Goal: Use online tool/utility: Utilize a website feature to perform a specific function

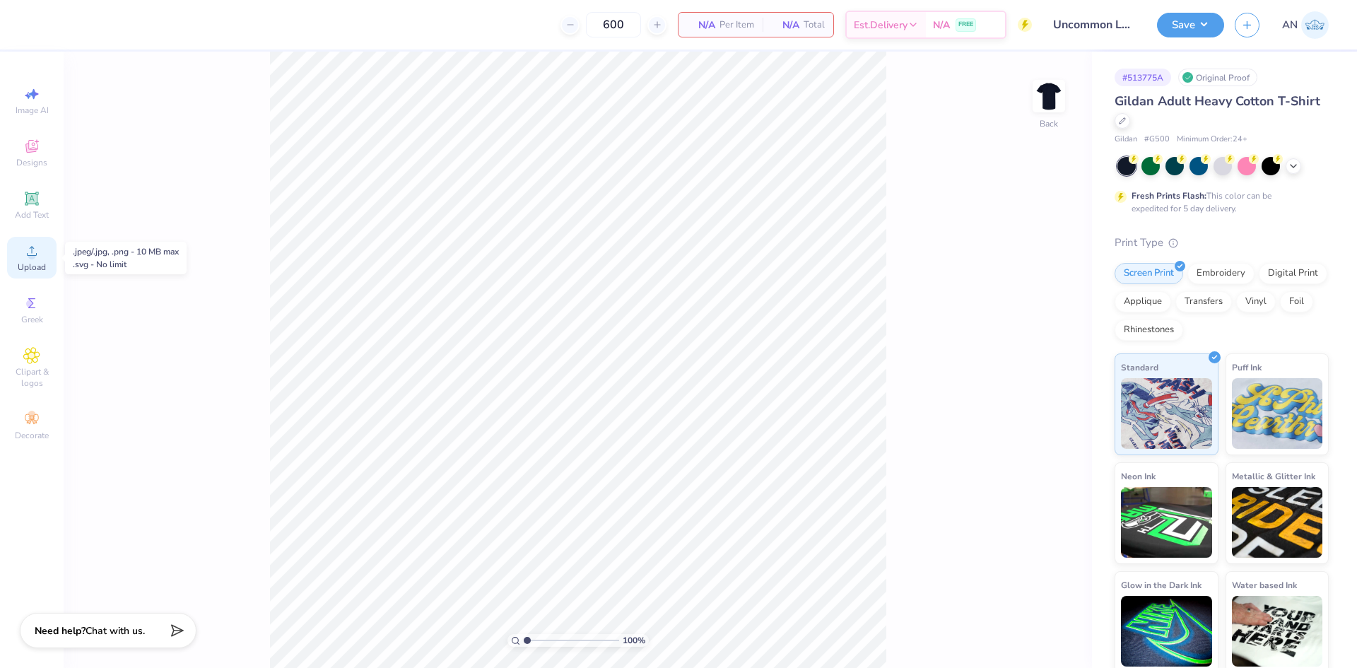
click at [27, 268] on span "Upload" at bounding box center [32, 266] width 28 height 11
click at [42, 270] on span "Upload" at bounding box center [32, 266] width 28 height 11
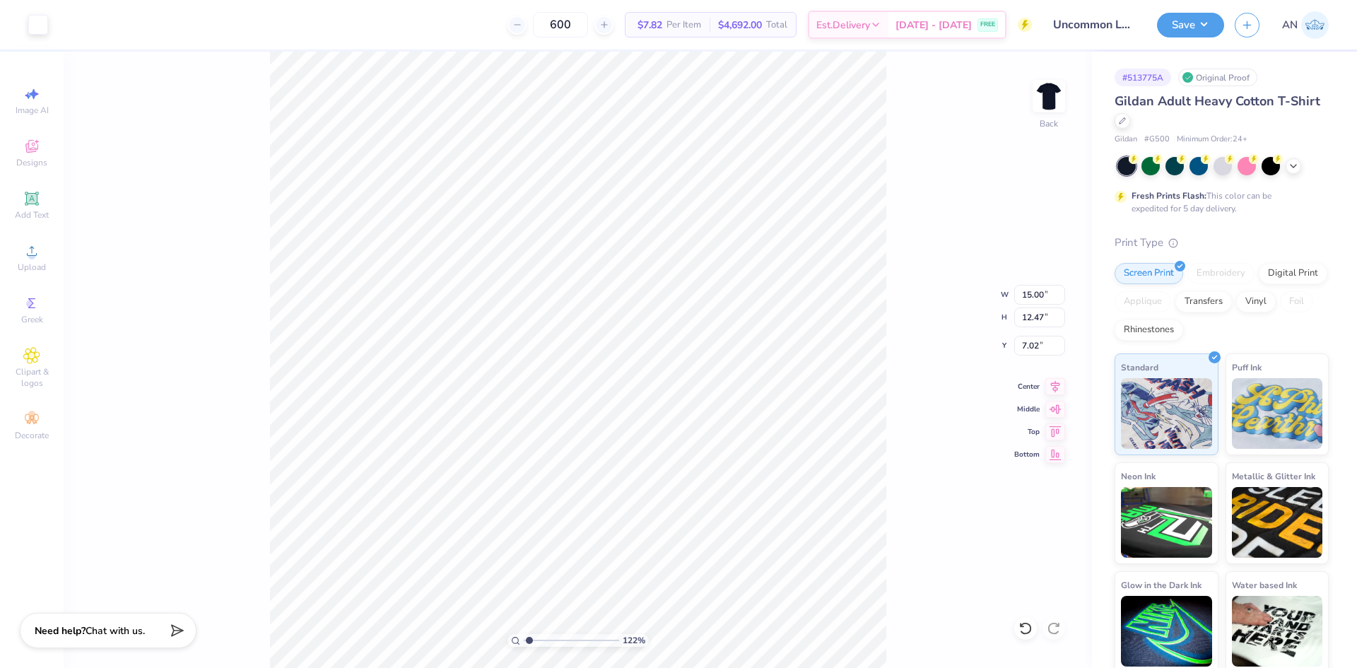
type input "1.22152498603933"
type input "10.54"
type input "8.76"
type input "10.72"
type input "1.22152498603933"
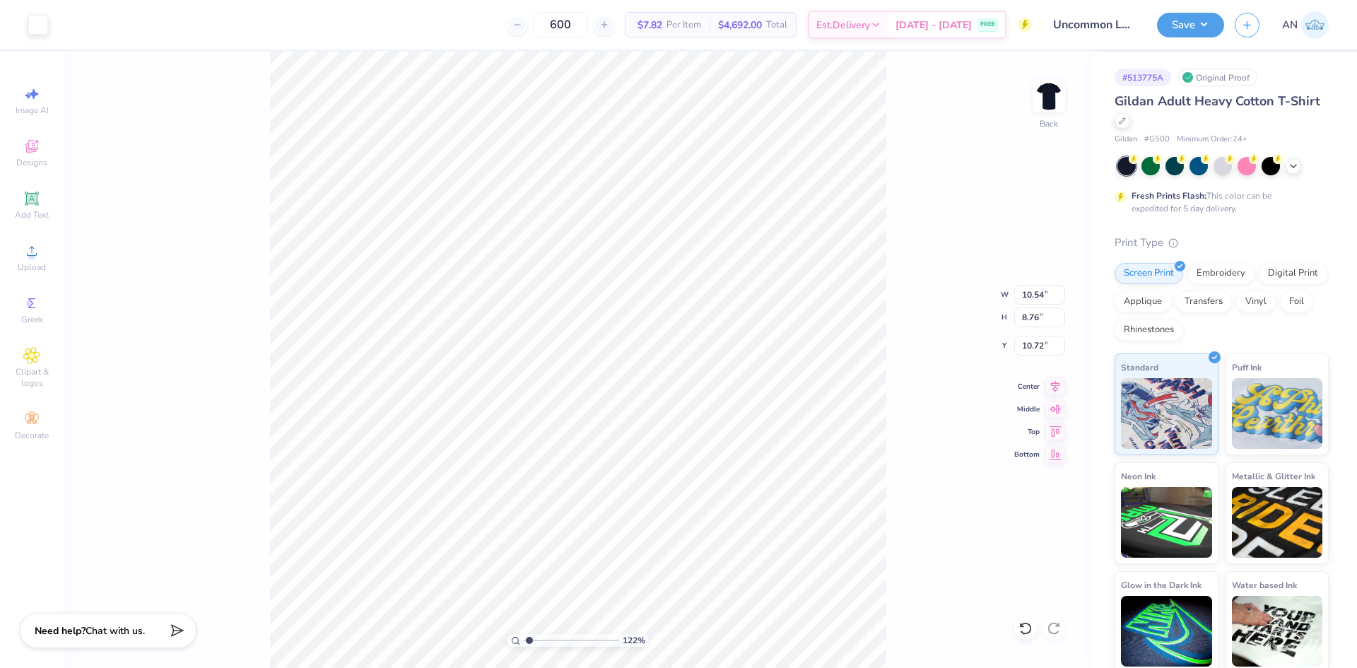
type input "3.00"
type input "1.35006143669128"
type input "9.16"
type input "7.61"
type input "4.15"
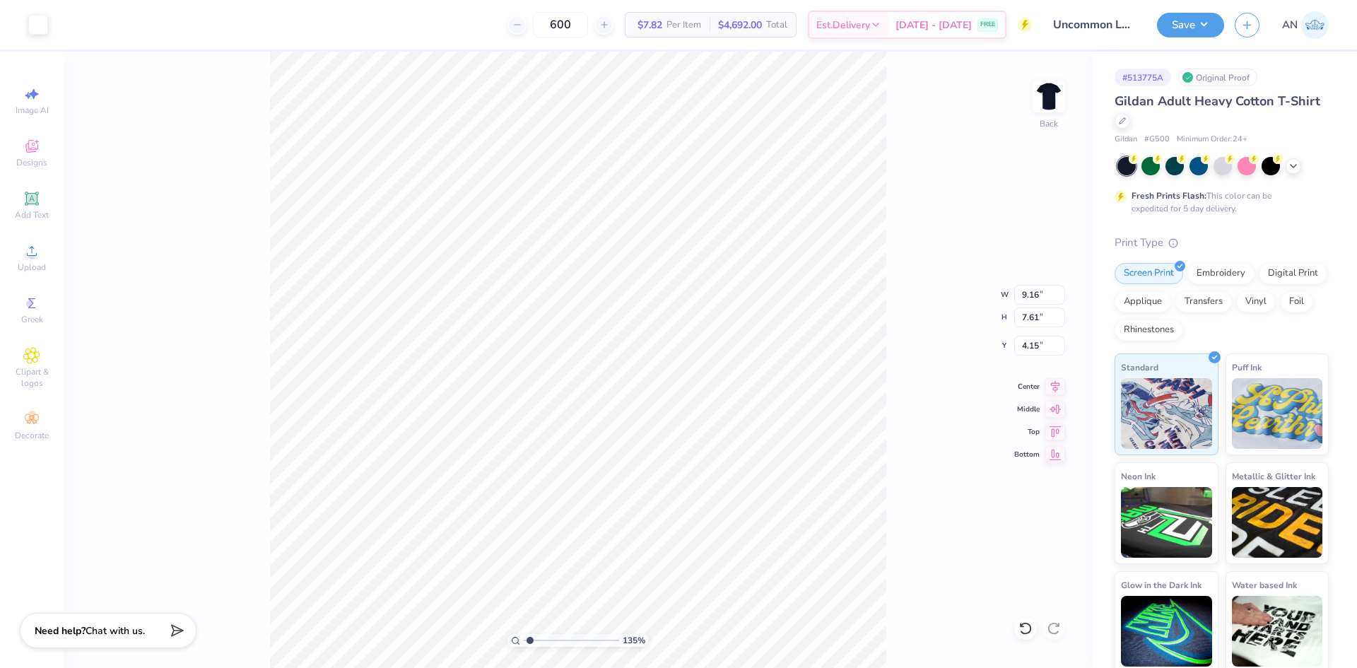
type input "1.35006143669128"
type input "3.00"
click at [27, 196] on icon at bounding box center [31, 197] width 13 height 13
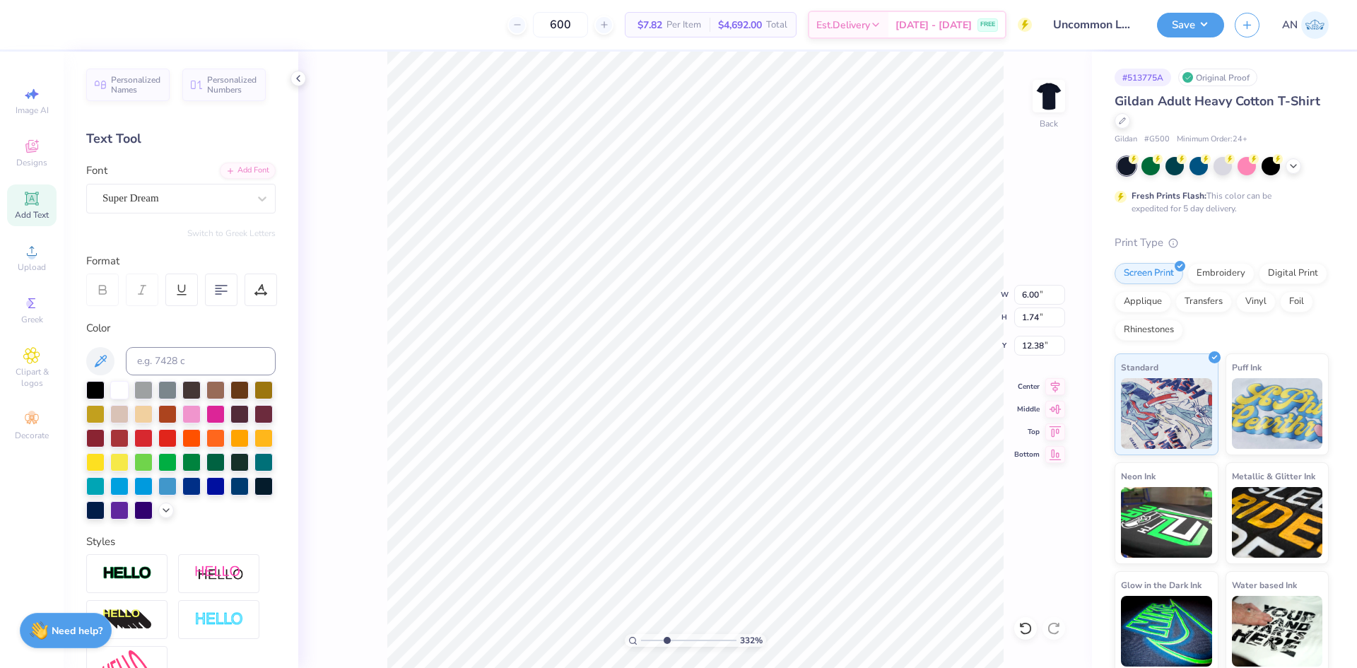
type input "3.32211092047231"
type input "9.16"
type input "7.61"
type input "3.00"
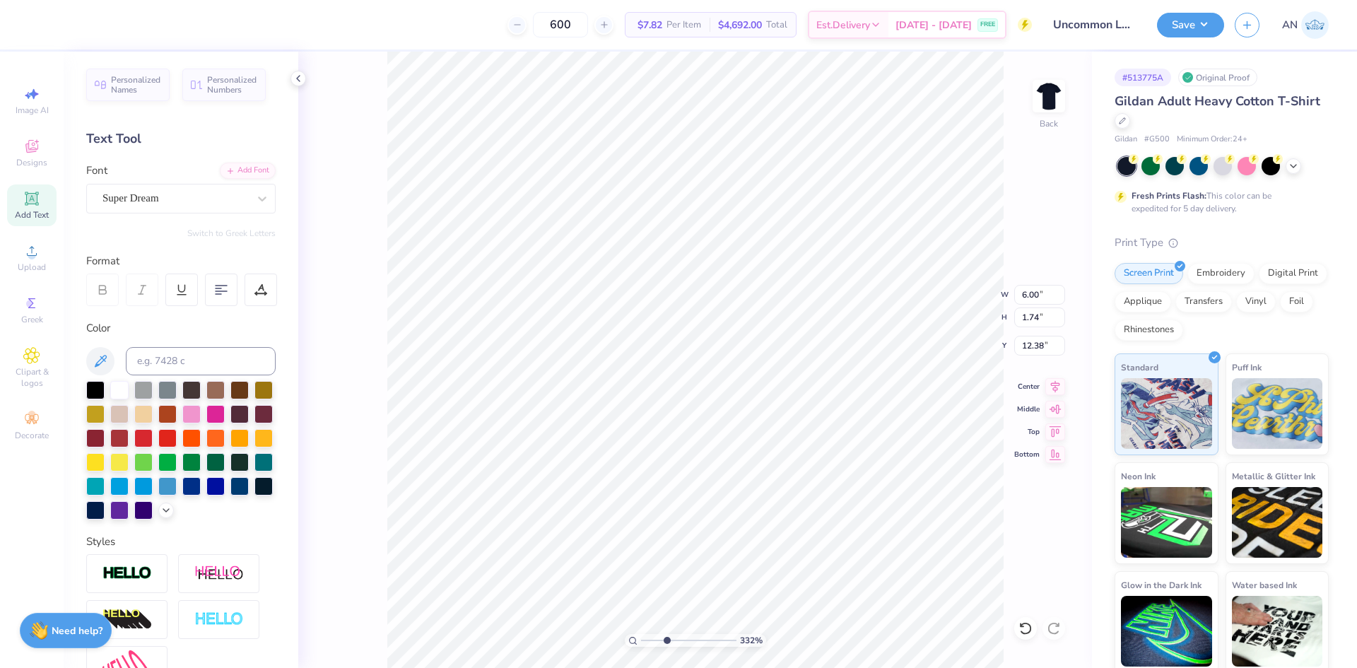
type input "3.32211092047231"
type textarea "P"
type input "3.32211092047231"
type textarea "PH"
type input "3.32211092047231"
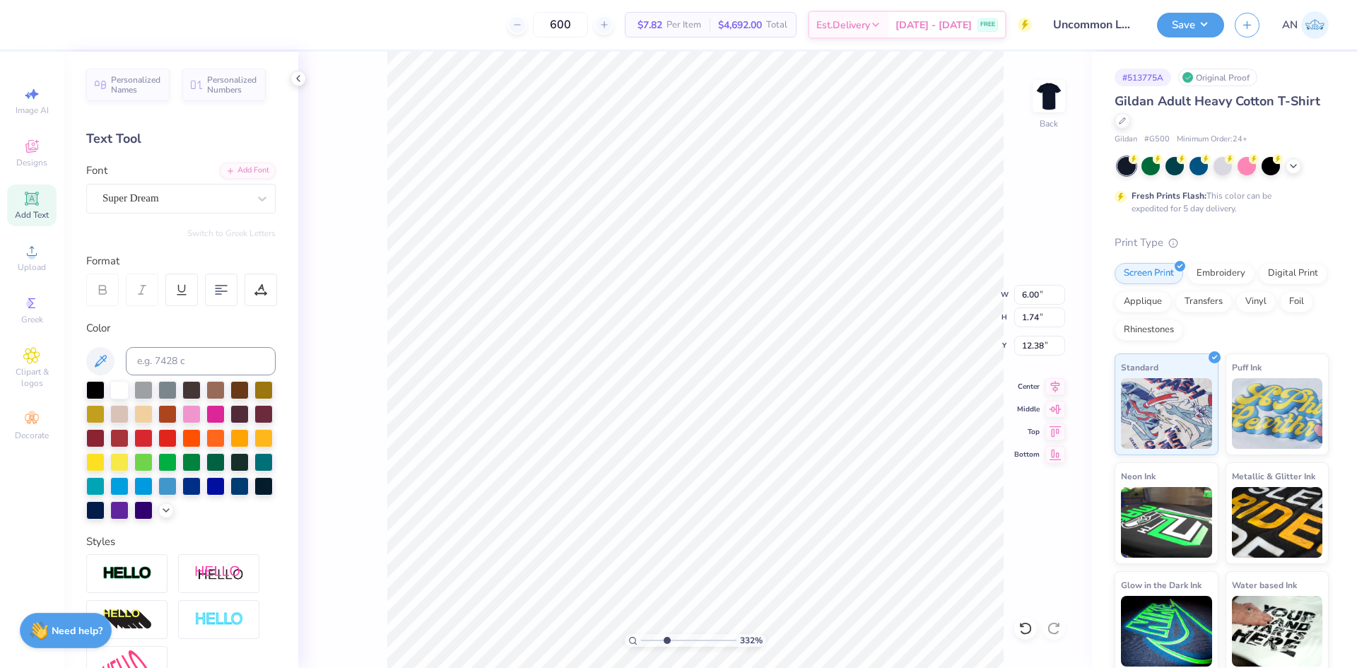
type textarea "PHY"
type input "3.32211092047231"
type textarea "PHYS"
type input "3.32211092047231"
type textarea "PHYSI"
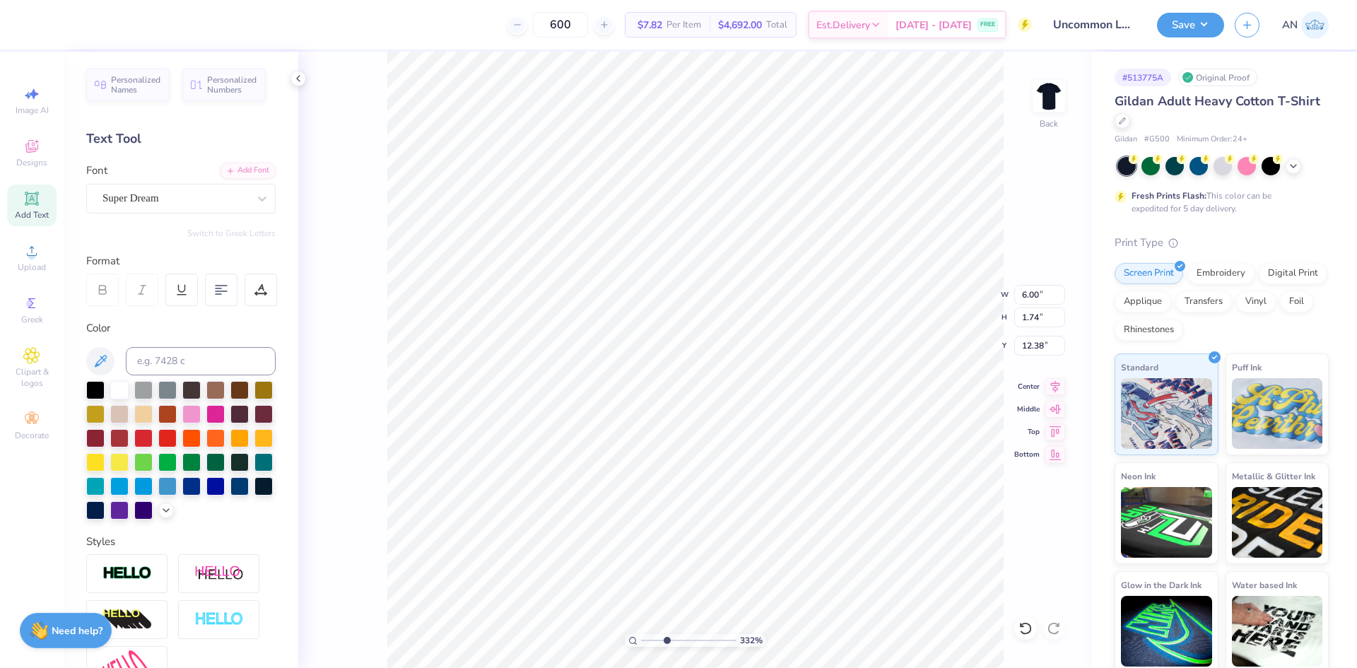
type input "3.32211092047231"
type textarea "PHYSIC"
type input "3.32211092047231"
type textarea "PHYSICAL"
type input "3.32211092047231"
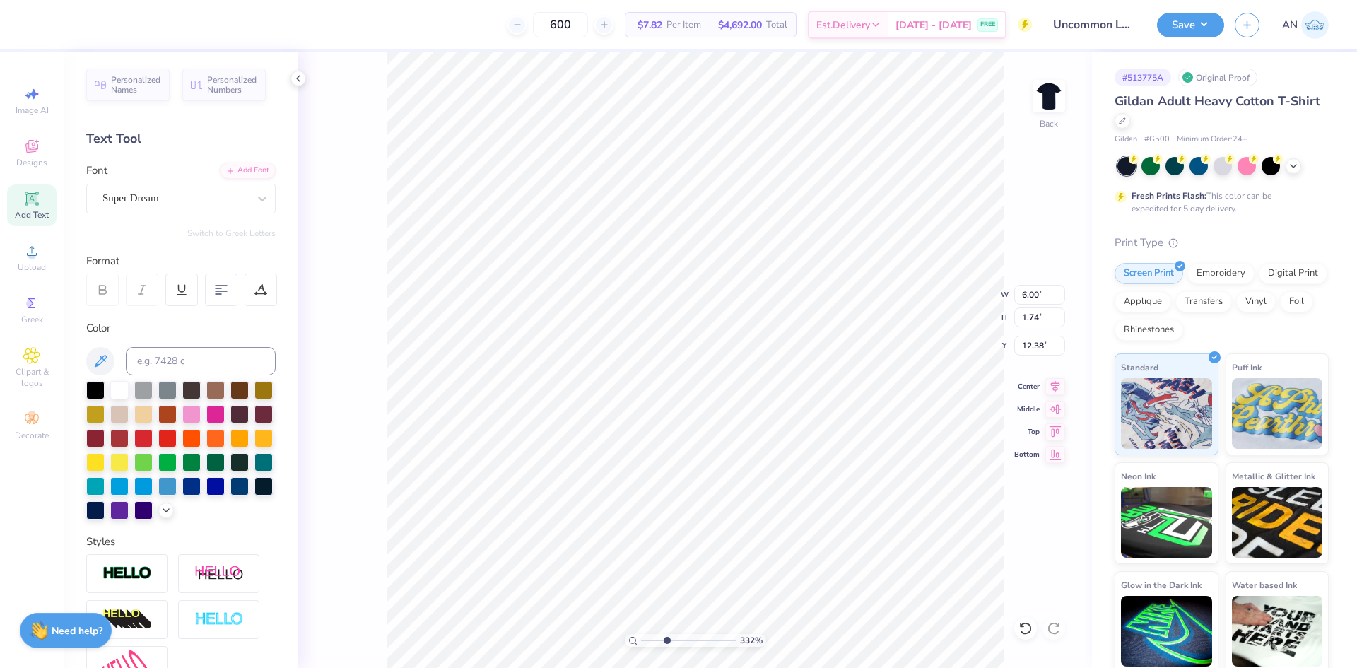
type textarea "PHYSICAL"
type input "3.32211092047231"
type textarea "PHYSICAL E"
type input "3.32211092047231"
type textarea "PHYSICAL ED"
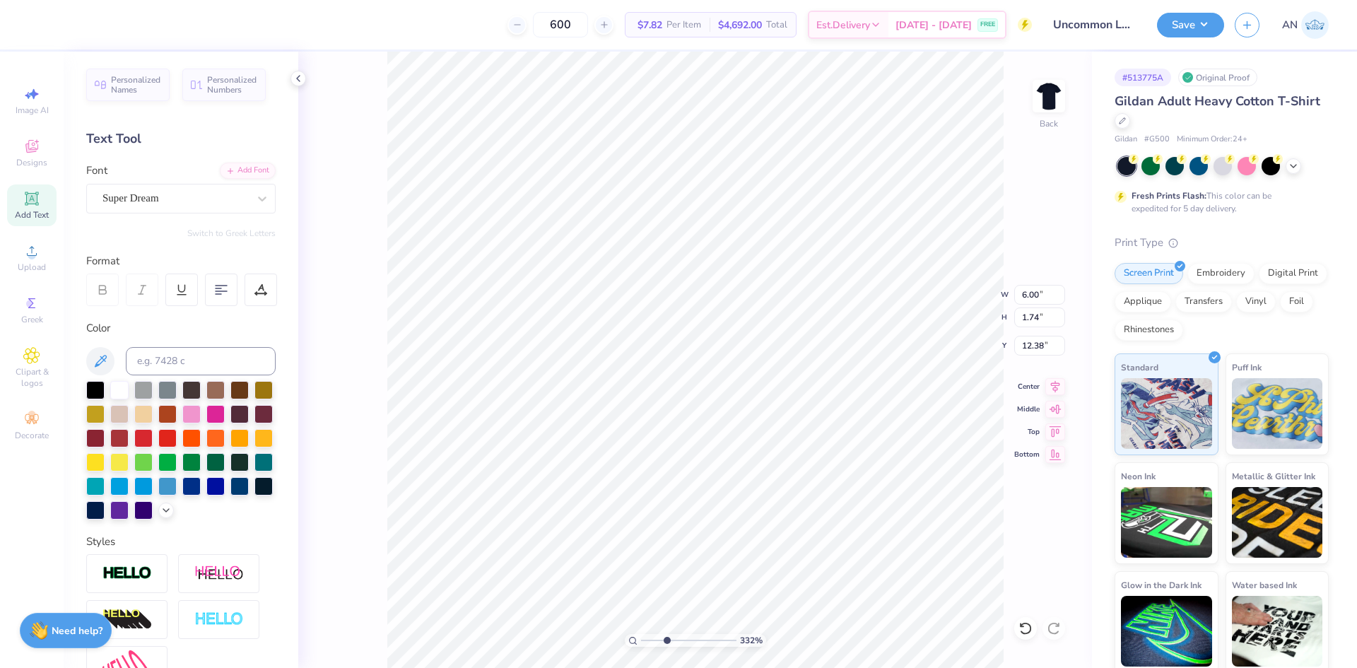
type input "3.32211092047231"
type textarea "PHYSICAL EDU"
type input "3.32211092047231"
type textarea "PHYSICAL EDUC"
type input "3.32211092047231"
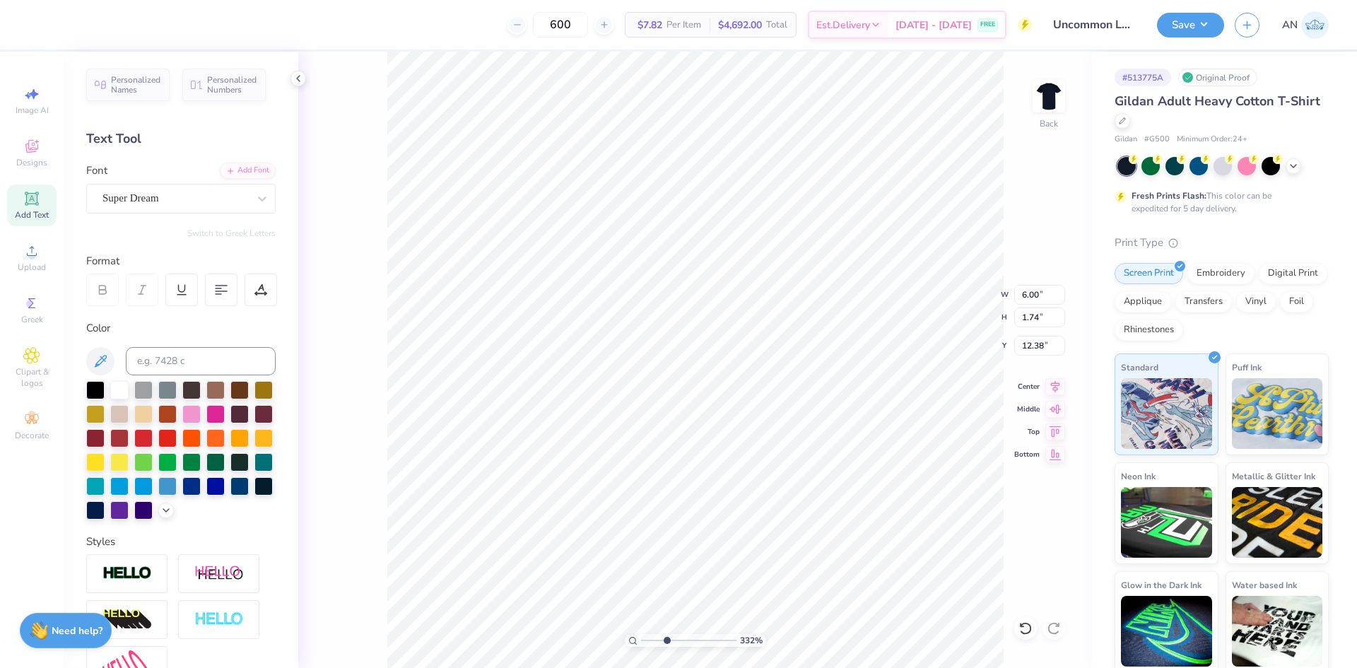
type textarea "PHYSICAL EDUCA"
type input "3.32211092047231"
type textarea "PHYSICAL EDUCAT"
type input "3.32211092047231"
type textarea "PHYSICAL EDUCATI"
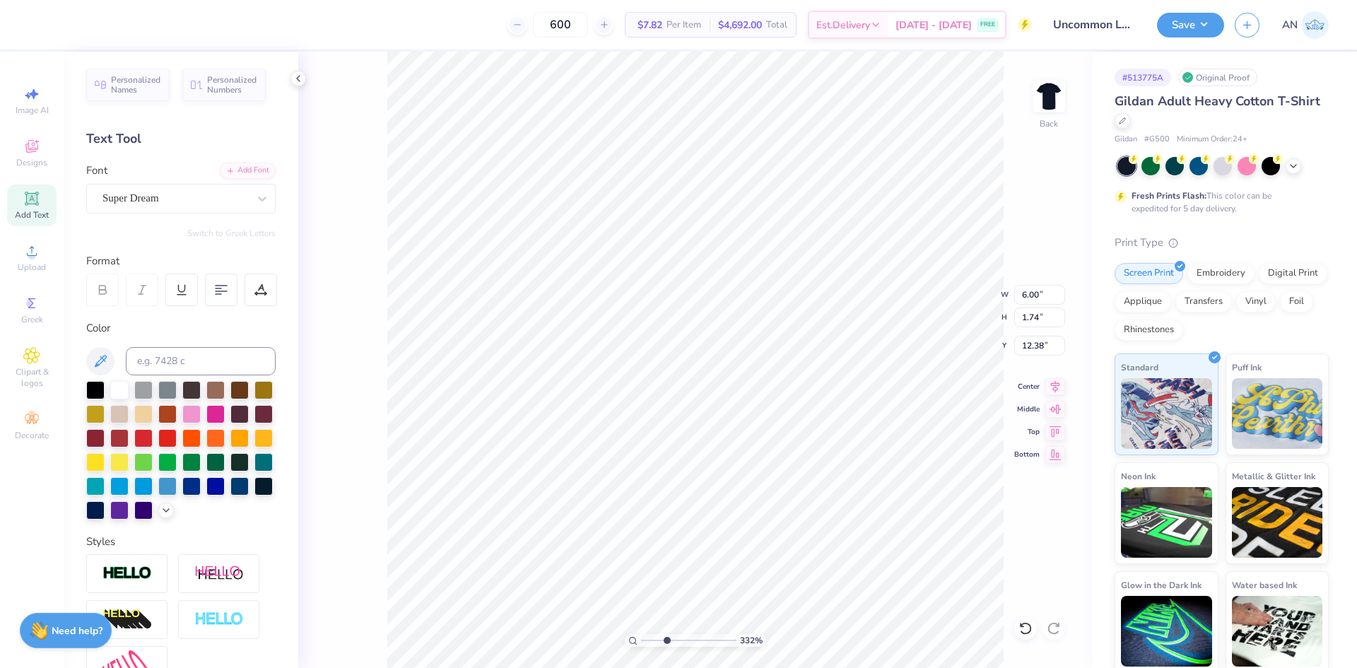
type input "3.32211092047231"
type textarea "PHYSICAL EDUCATIO"
type input "3.32211092047231"
type textarea "PHYSICAL EDUCATION"
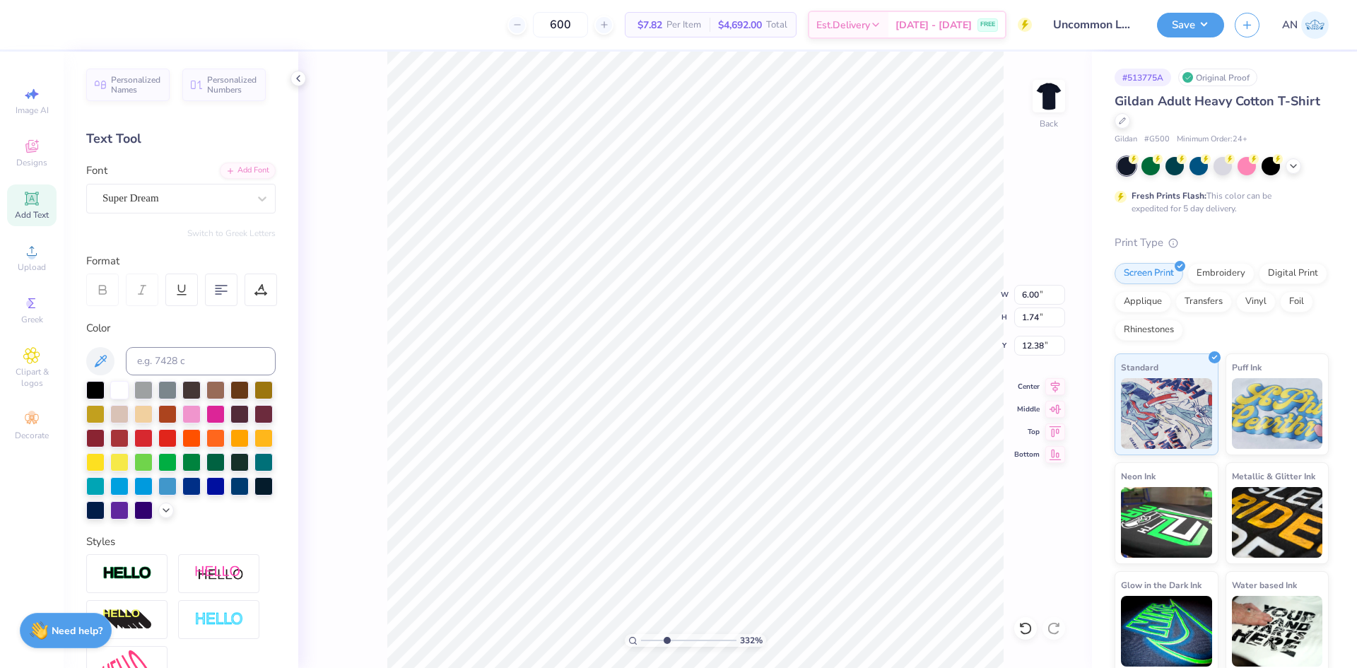
type input "3.32211092047231"
type input "9.16"
type input "7.61"
type input "3.00"
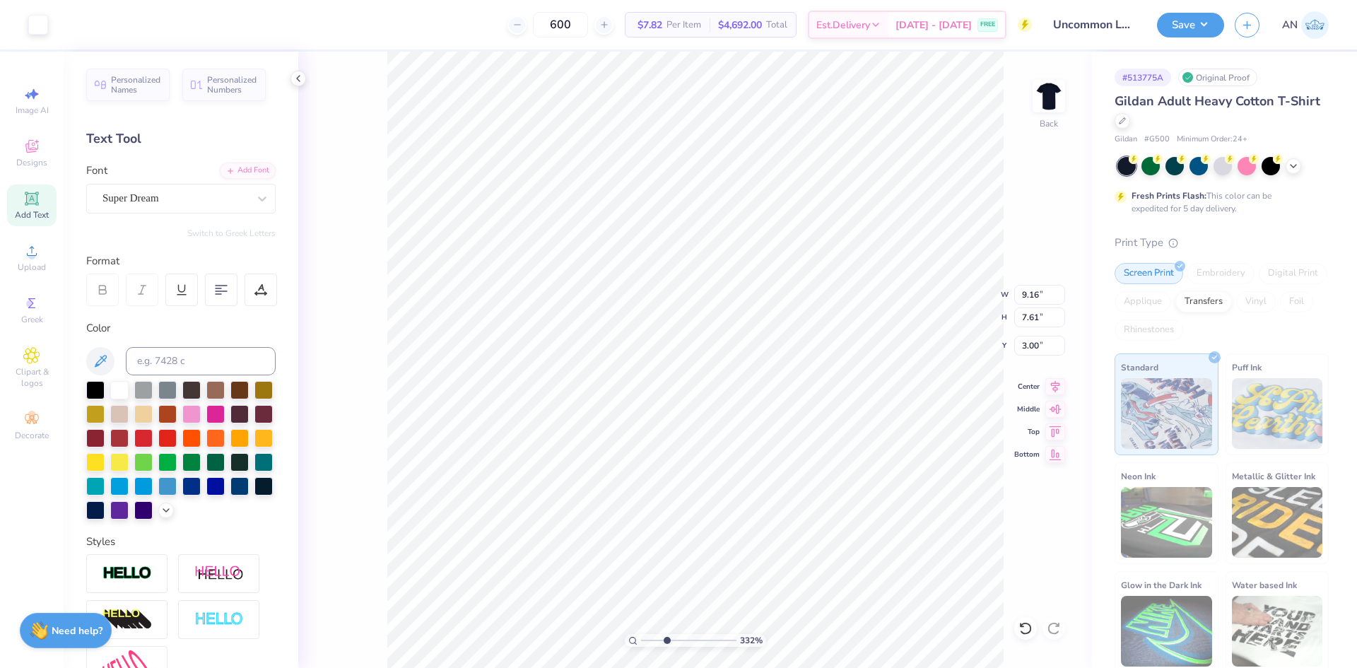
type input "3.32211092047231"
type input "15.02"
type input "1.10"
type input "12.70"
click at [199, 201] on div "Super Dream" at bounding box center [175, 198] width 148 height 22
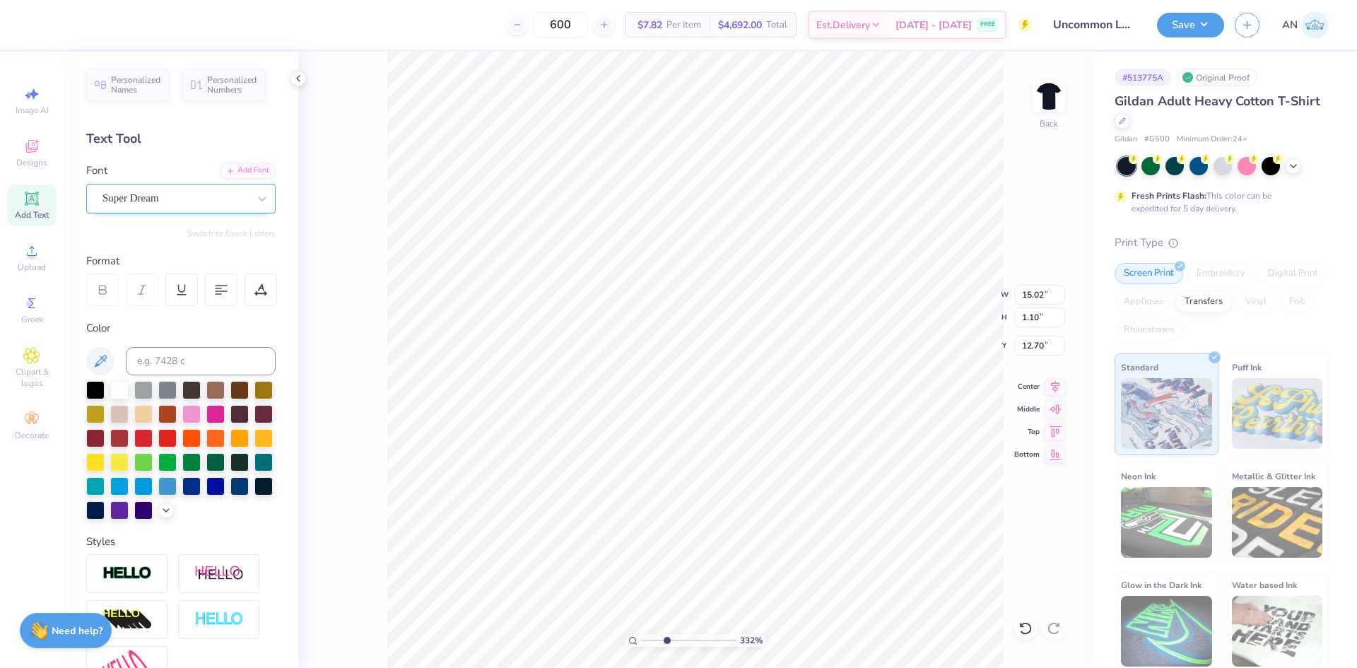
type input "3.32211092047231"
click at [182, 336] on img at bounding box center [149, 336] width 88 height 10
type input "octi"
type input "3.32211092047231"
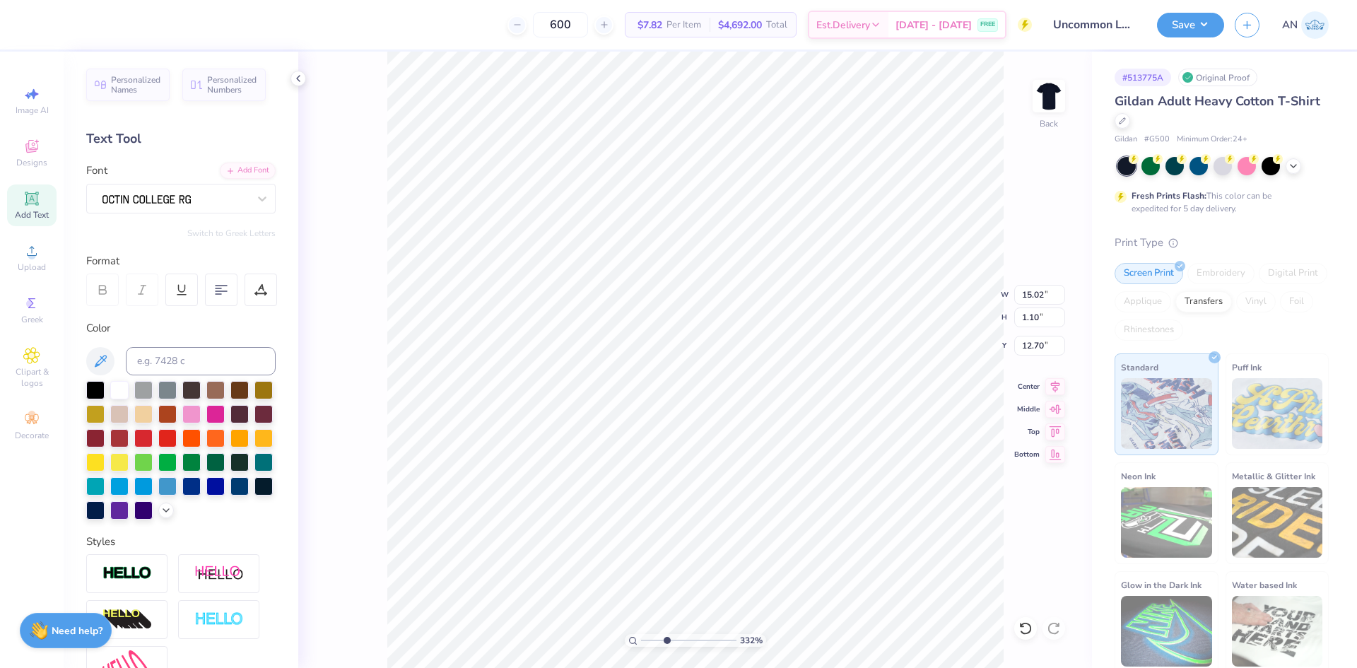
type input "12.70"
type input "1.06"
type input "12.72"
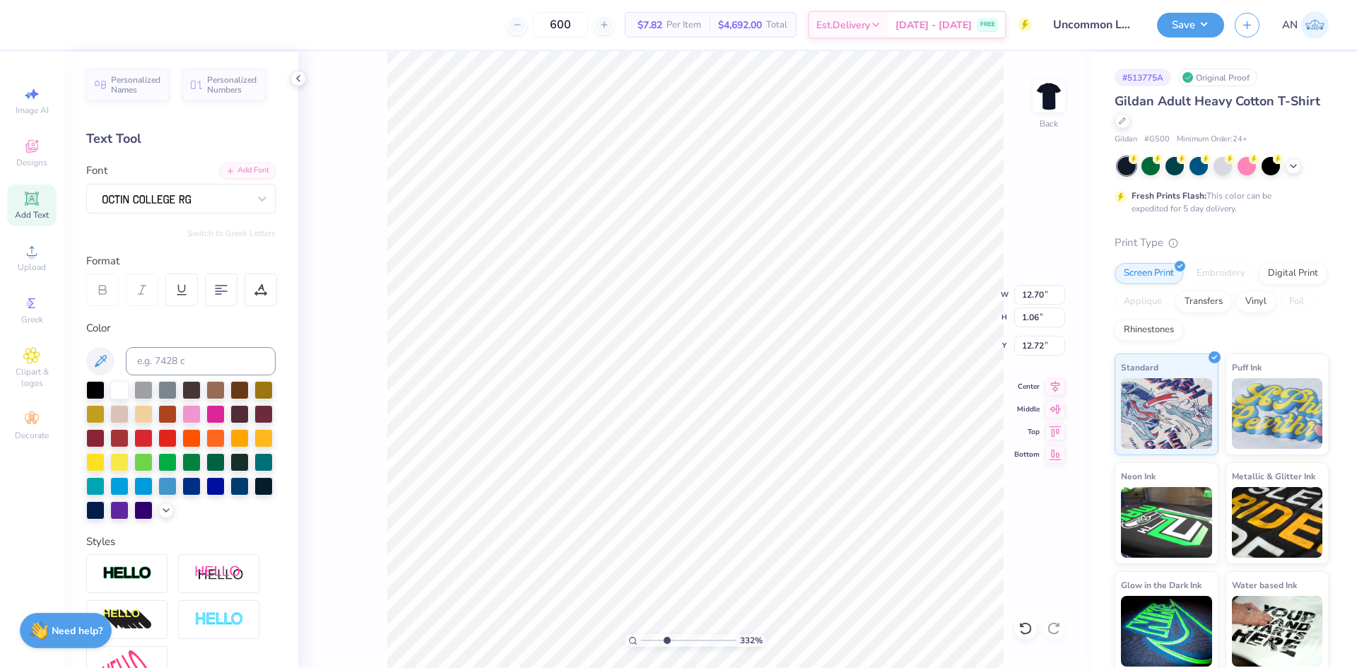
type input "3.32211092047231"
type input "10.61"
type input "1.64913377760655"
type input "1.31"
type input "1.64913377760655"
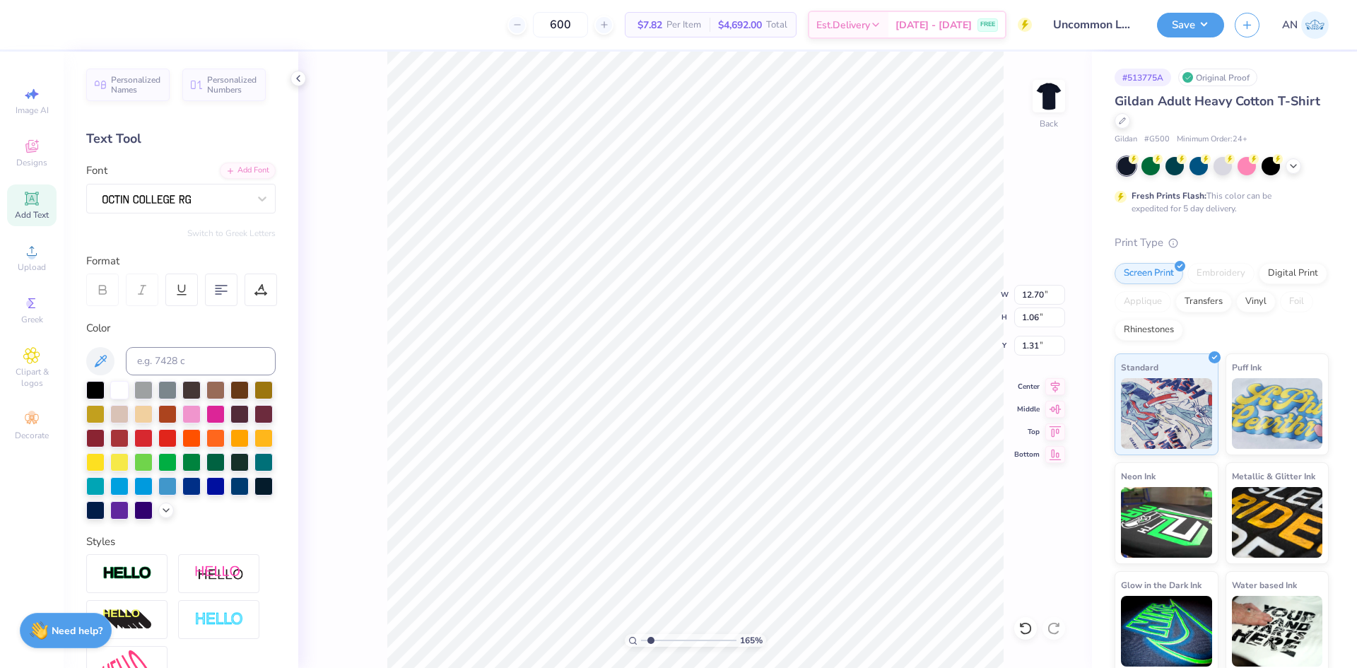
type input "4.51"
type input "0.37"
type input "1.99"
click at [259, 293] on icon at bounding box center [260, 293] width 11 height 0
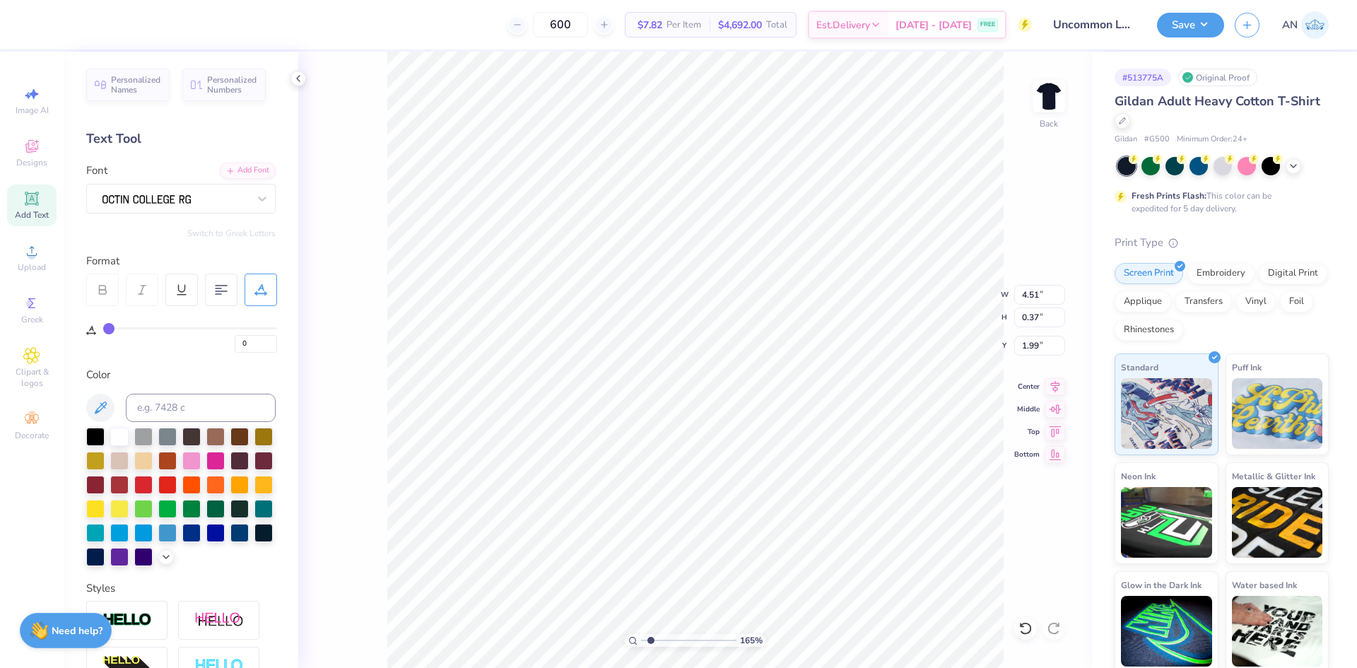
click at [129, 328] on div "0" at bounding box center [190, 336] width 174 height 33
type input "3"
type input "4"
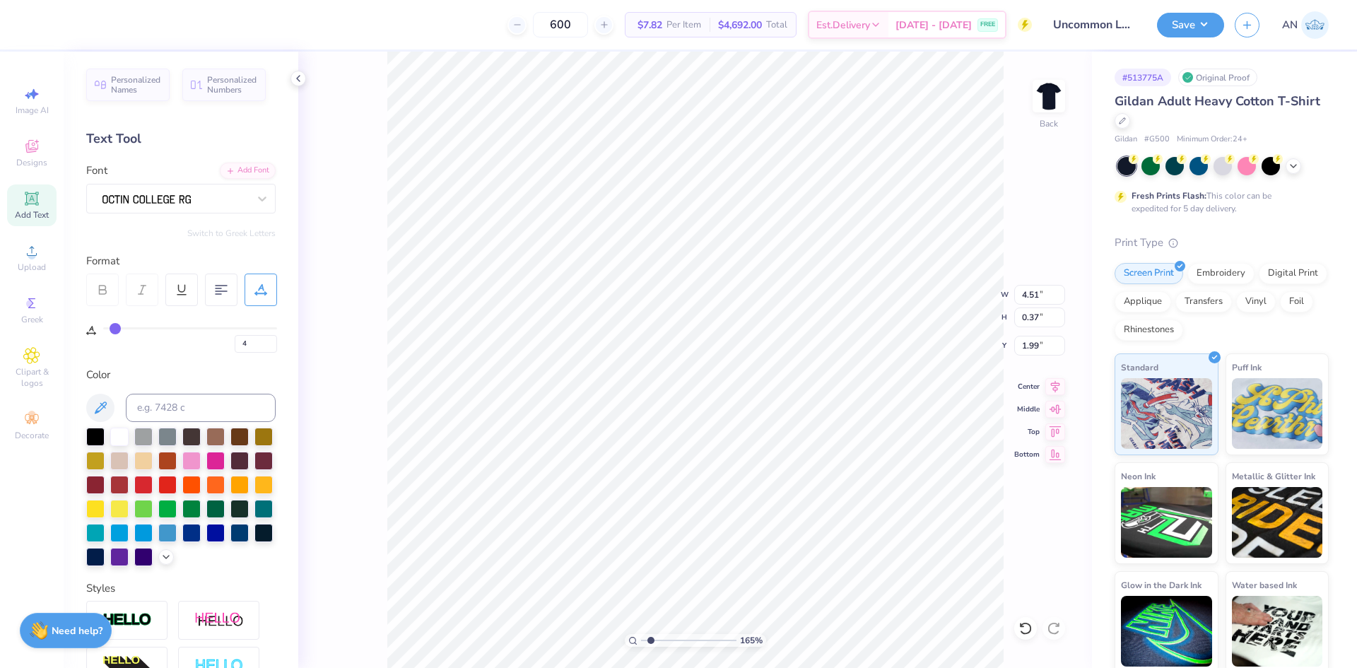
type input "5"
type input "6"
type input "7"
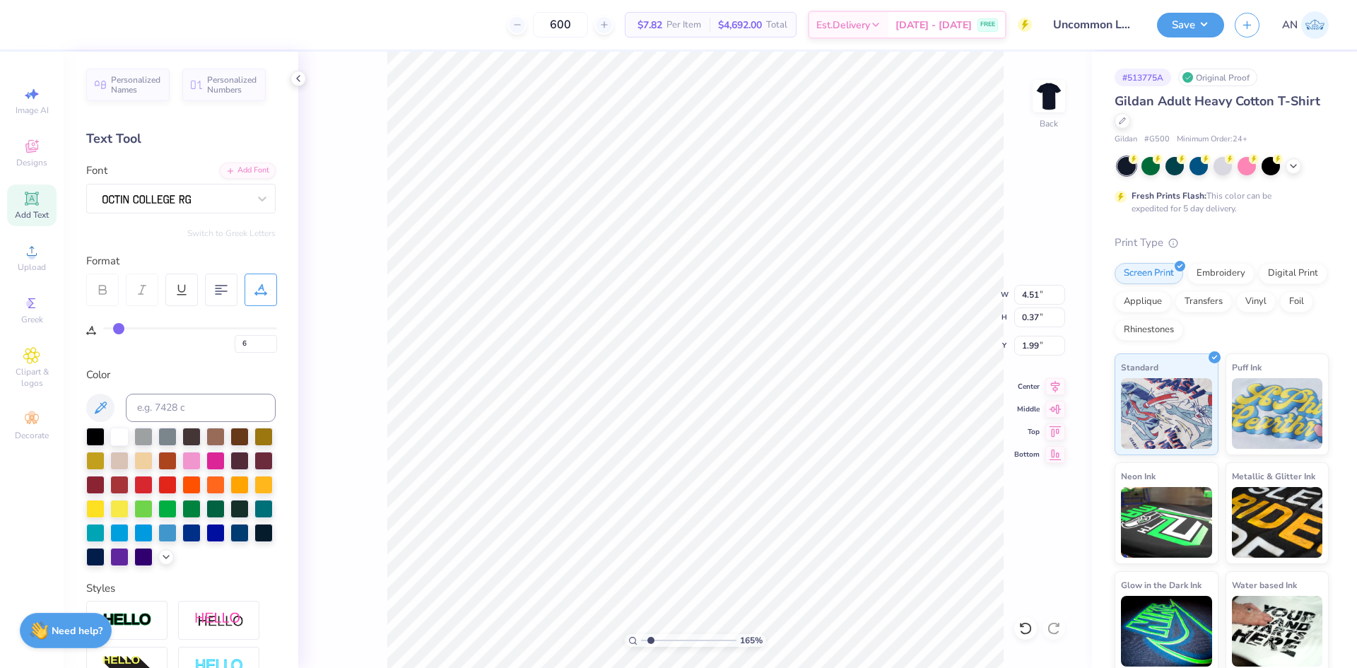
type input "7"
type input "8"
type input "9"
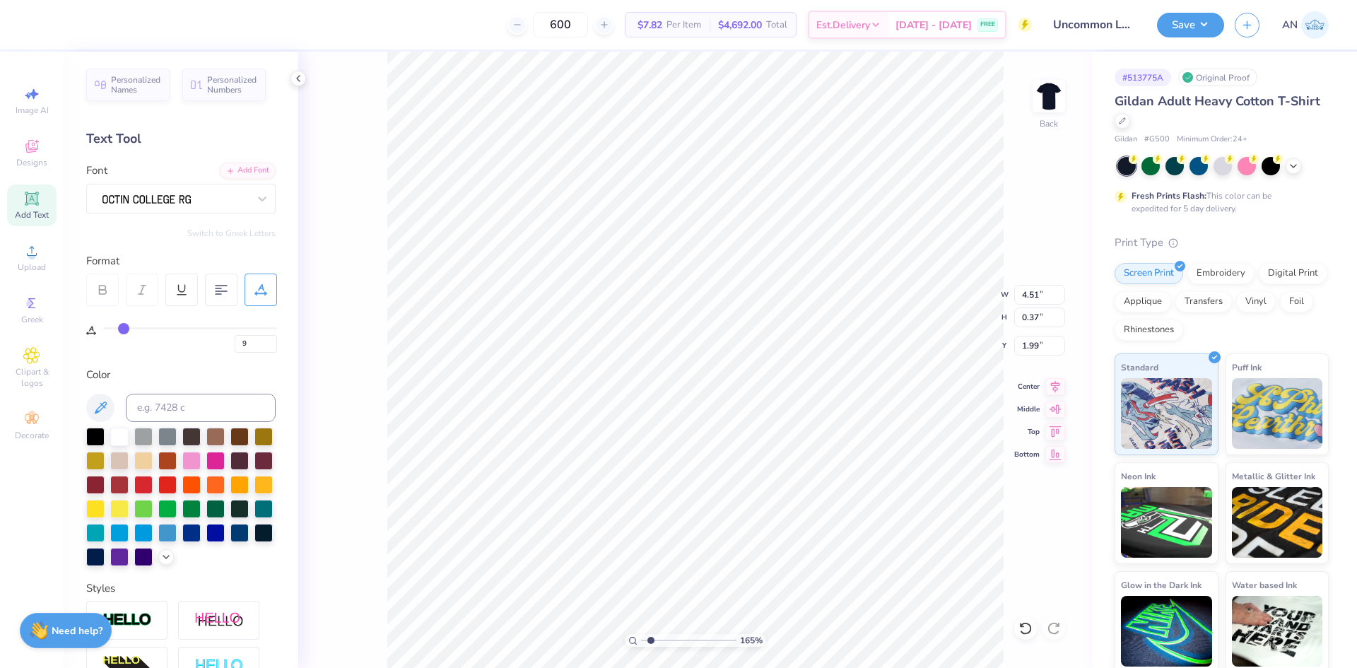
type input "10"
type input "11"
type input "12"
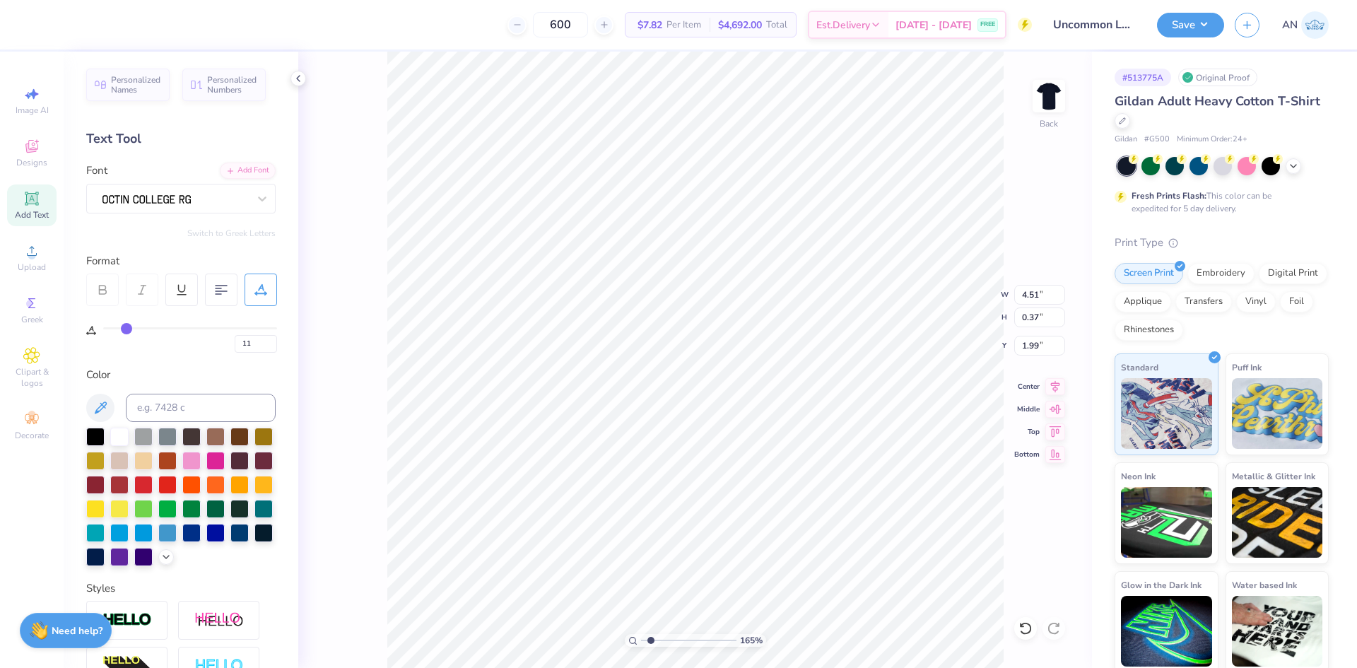
type input "12"
type input "15"
type input "16"
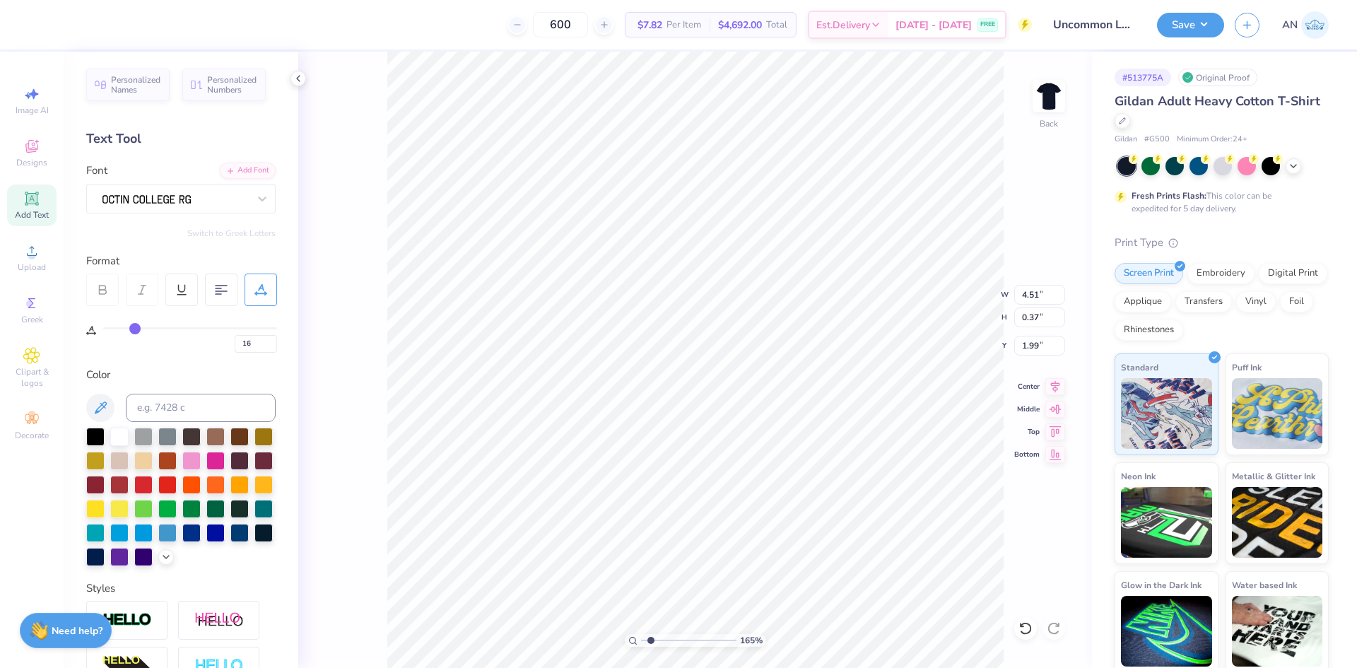
type input "17"
type input "18"
type input "19"
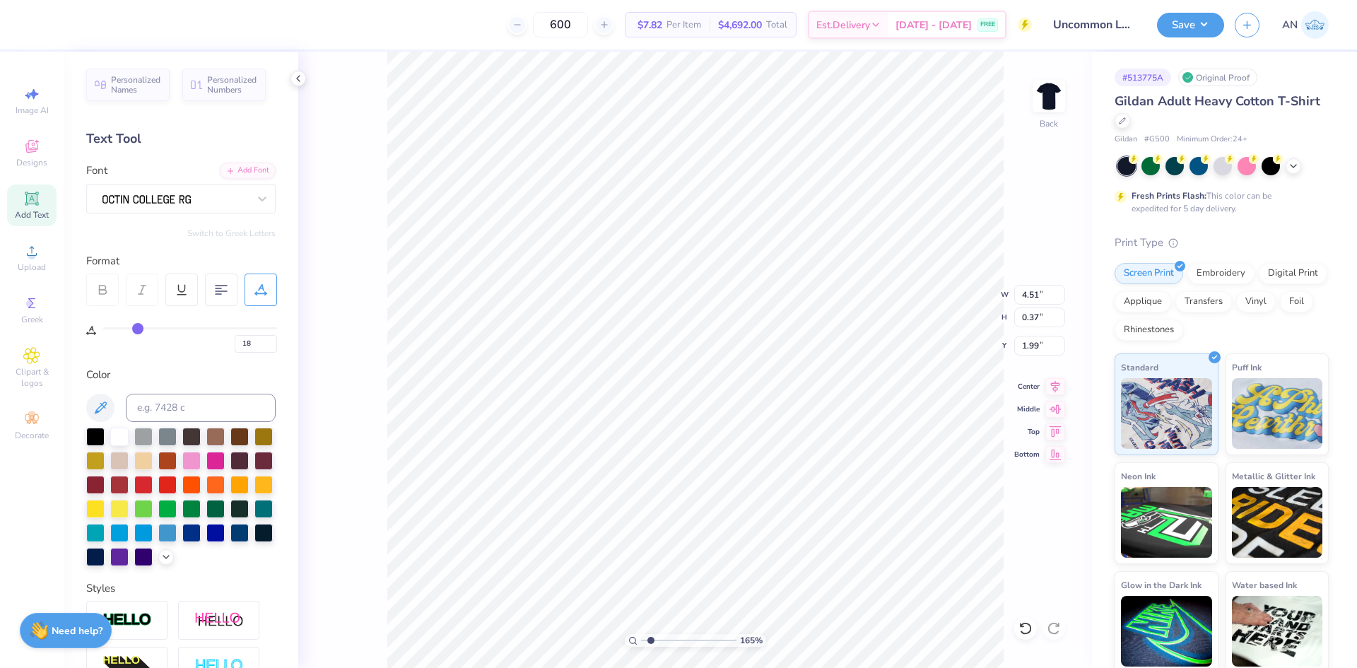
type input "19"
type input "21"
type input "22"
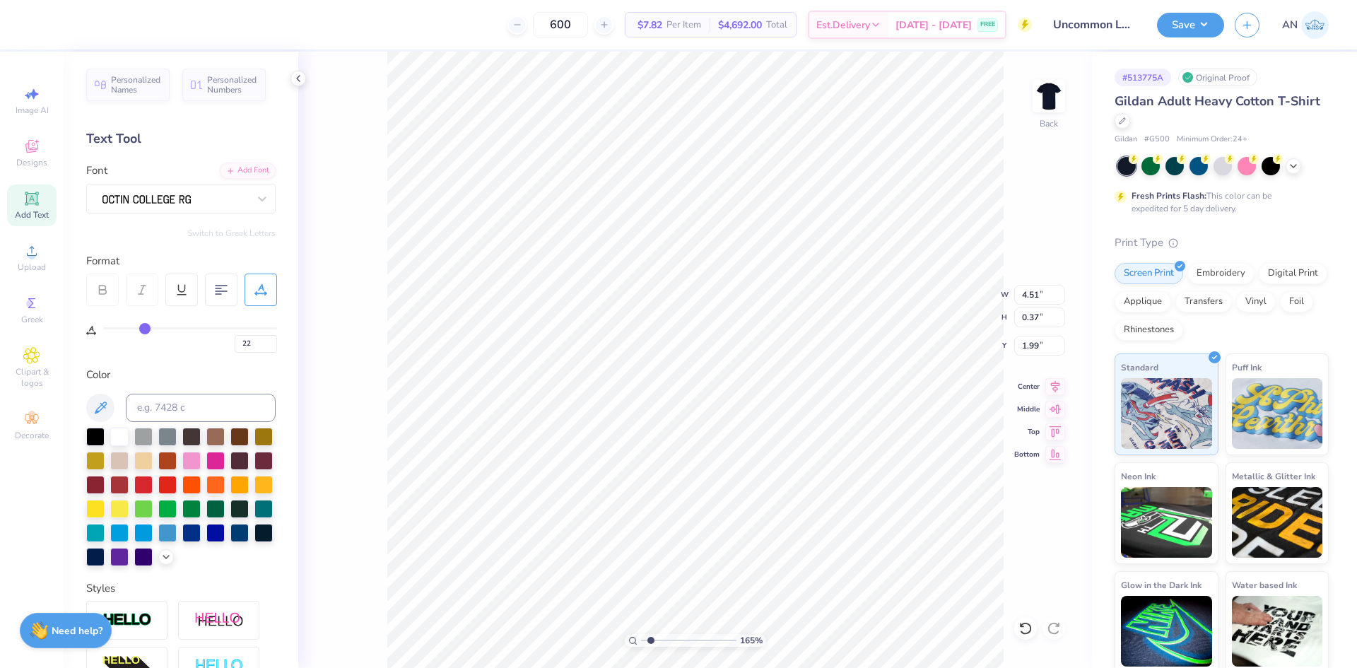
type input "23"
type input "24"
type input "25"
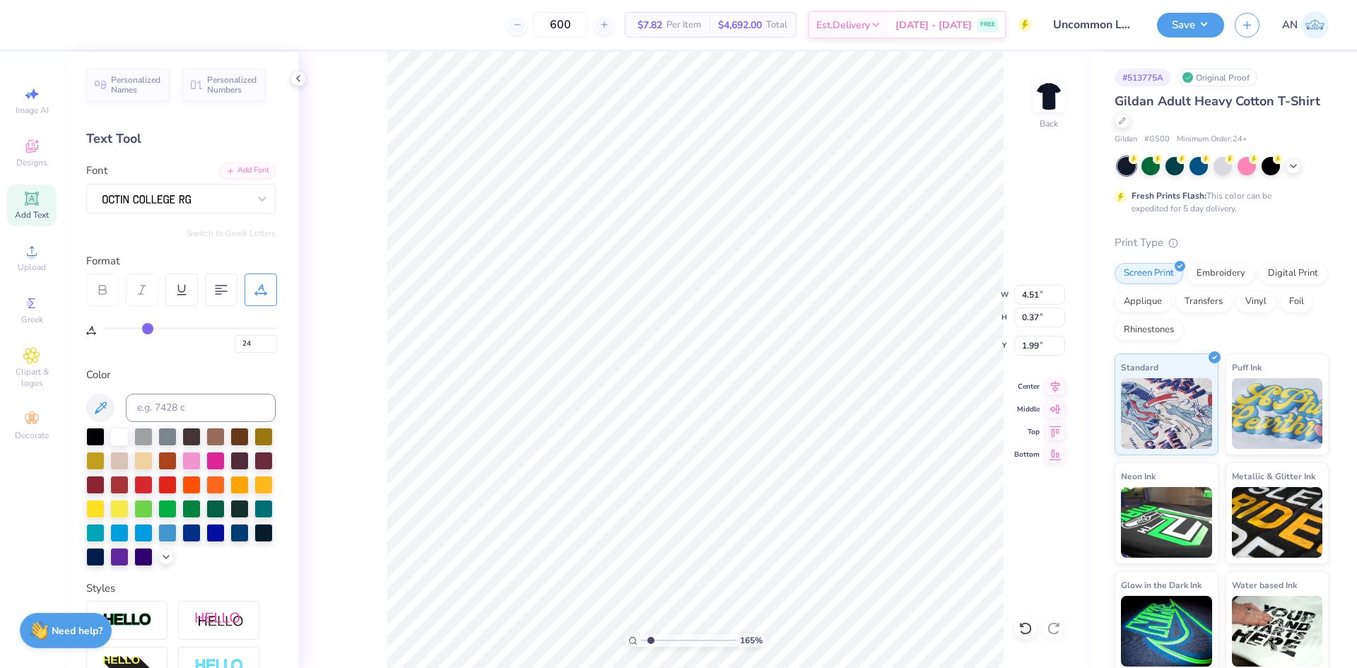
type input "25"
type input "26"
type input "27"
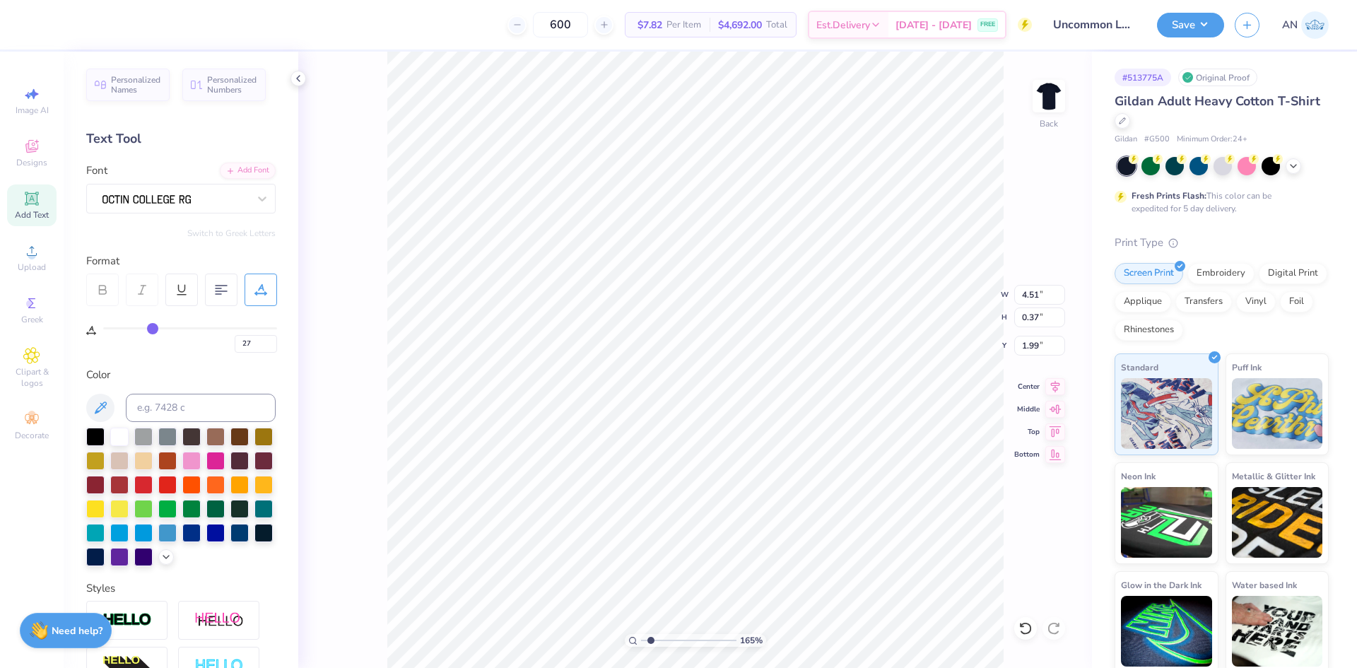
type input "28"
type input "29"
type input "30"
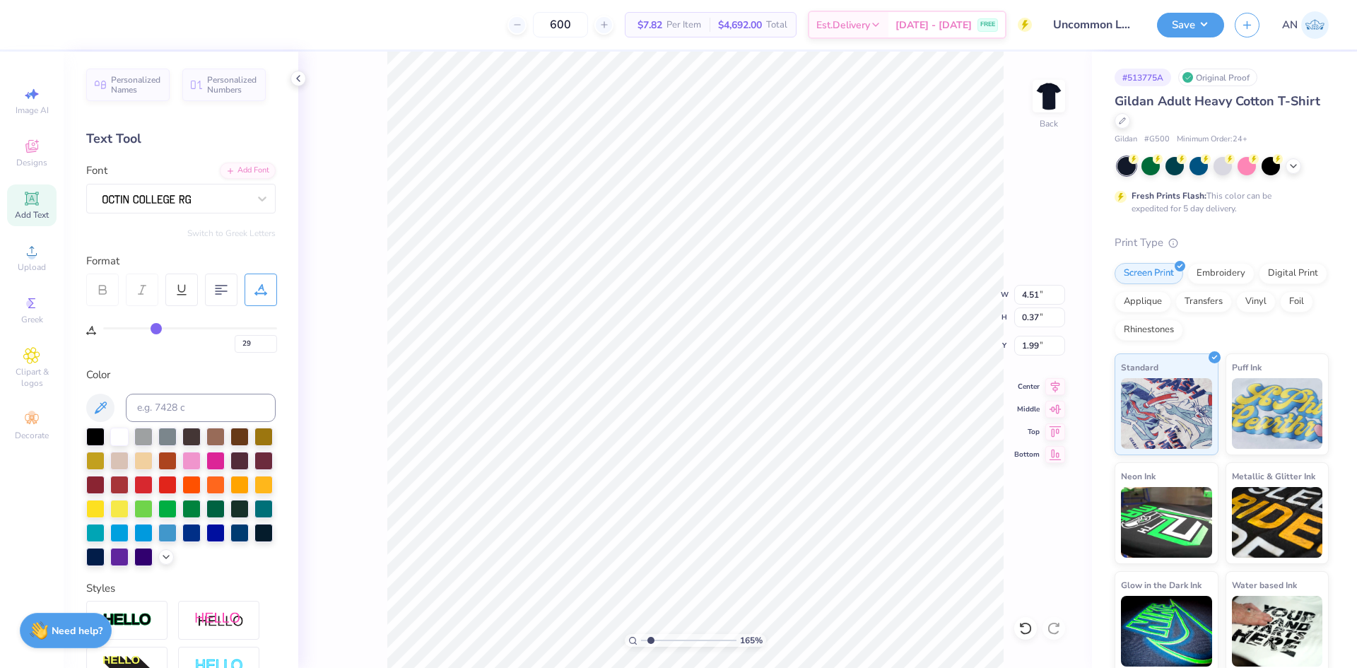
type input "30"
type input "31"
type input "32"
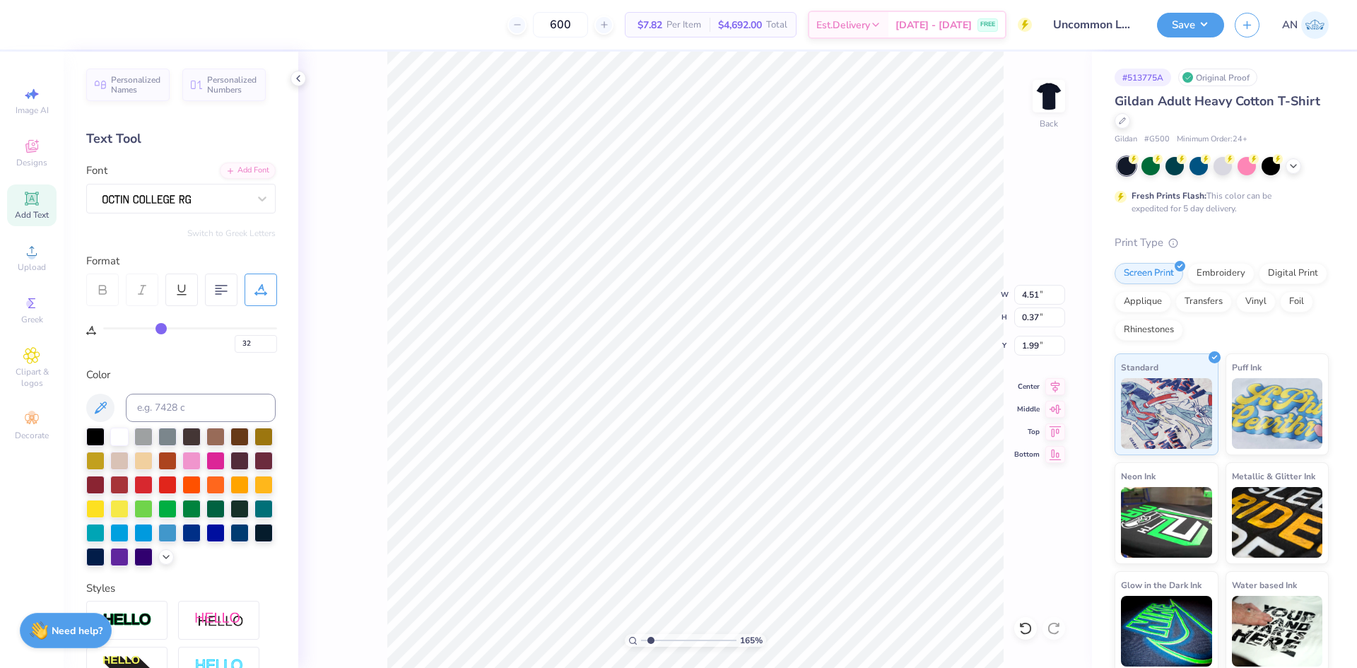
type input "33"
type input "34"
type input "35"
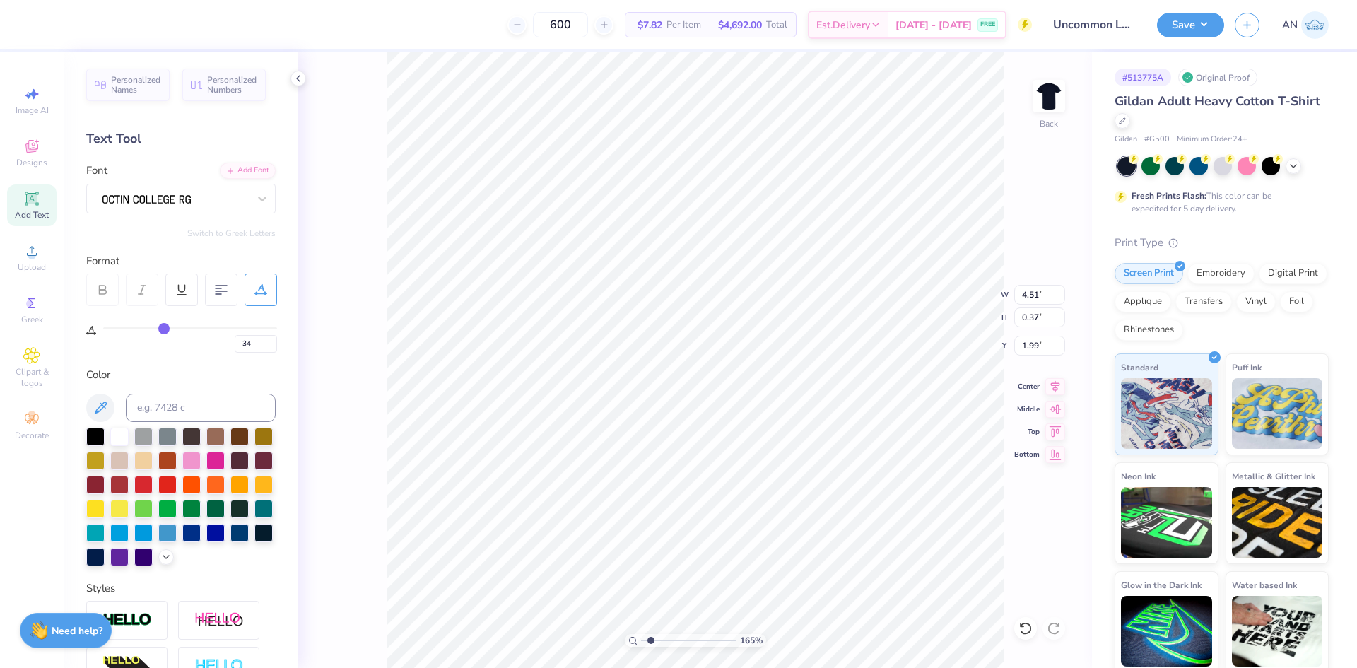
type input "35"
type input "36"
type input "37"
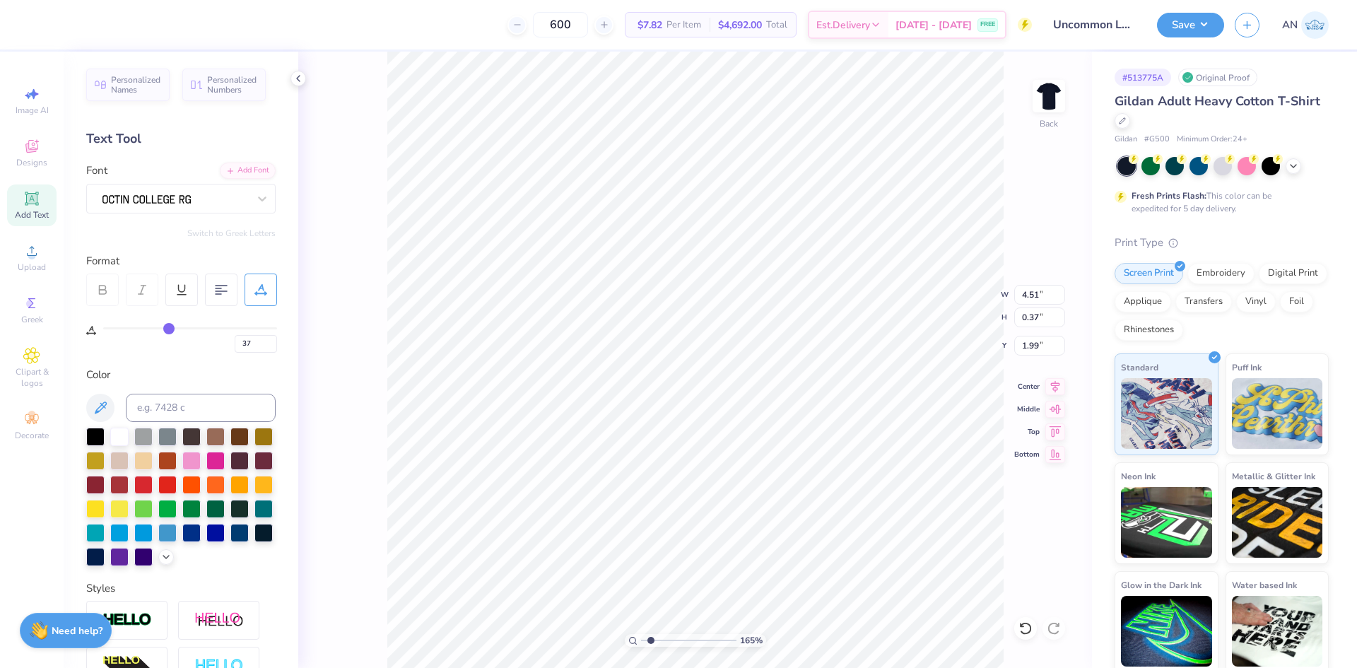
type input "38"
type input "39"
type input "40"
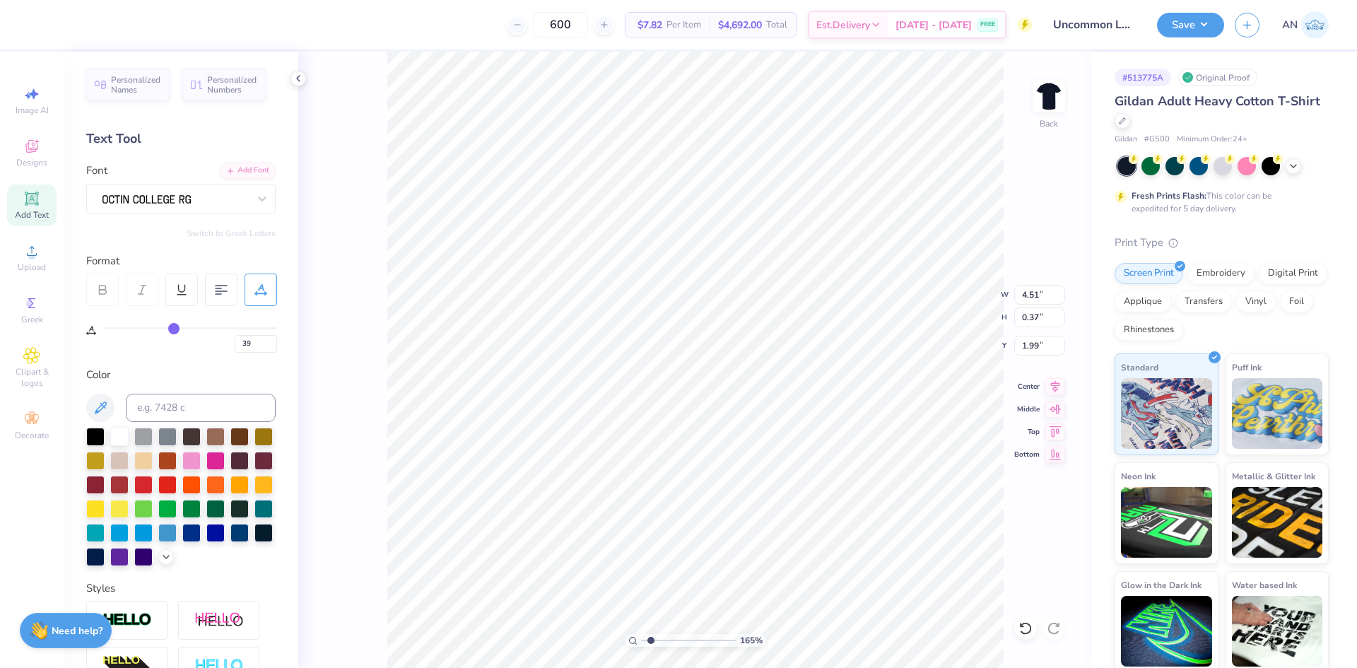
type input "40"
type input "41"
type input "42"
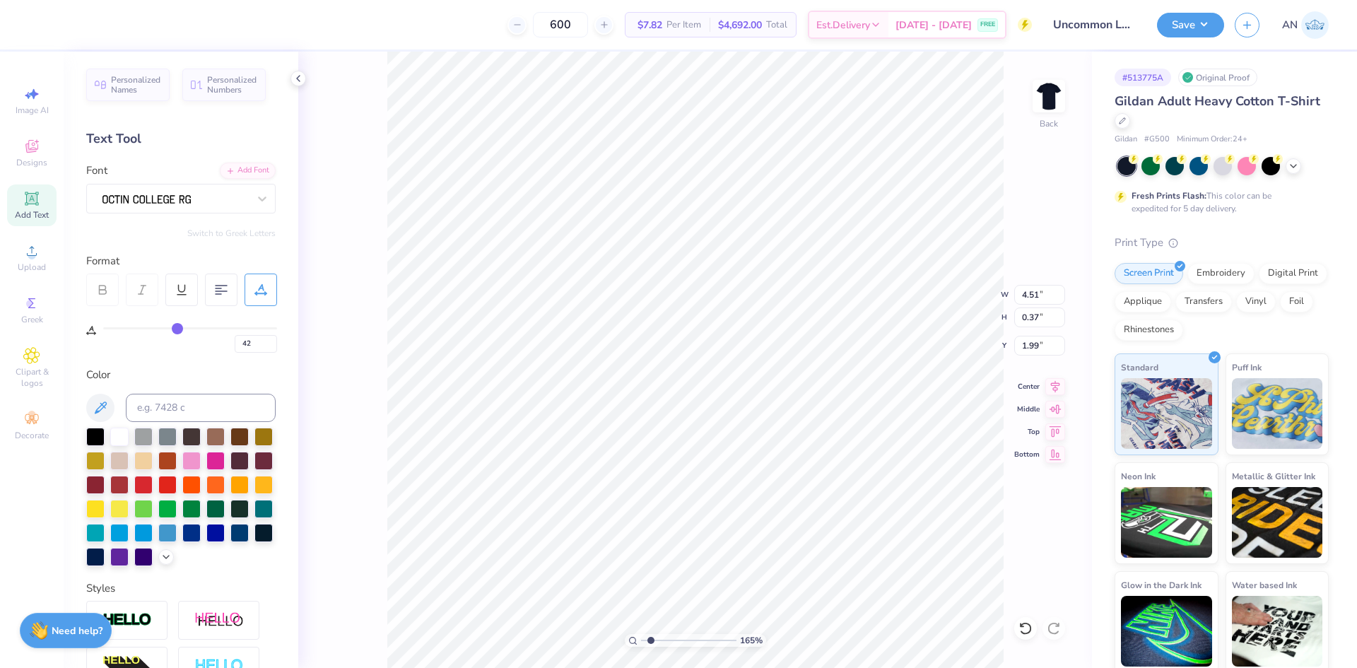
drag, startPoint x: 112, startPoint y: 329, endPoint x: 177, endPoint y: 331, distance: 65.0
type input "42"
click at [177, 329] on input "range" at bounding box center [190, 328] width 174 height 2
type input "1.64913377760655"
type input "8.33"
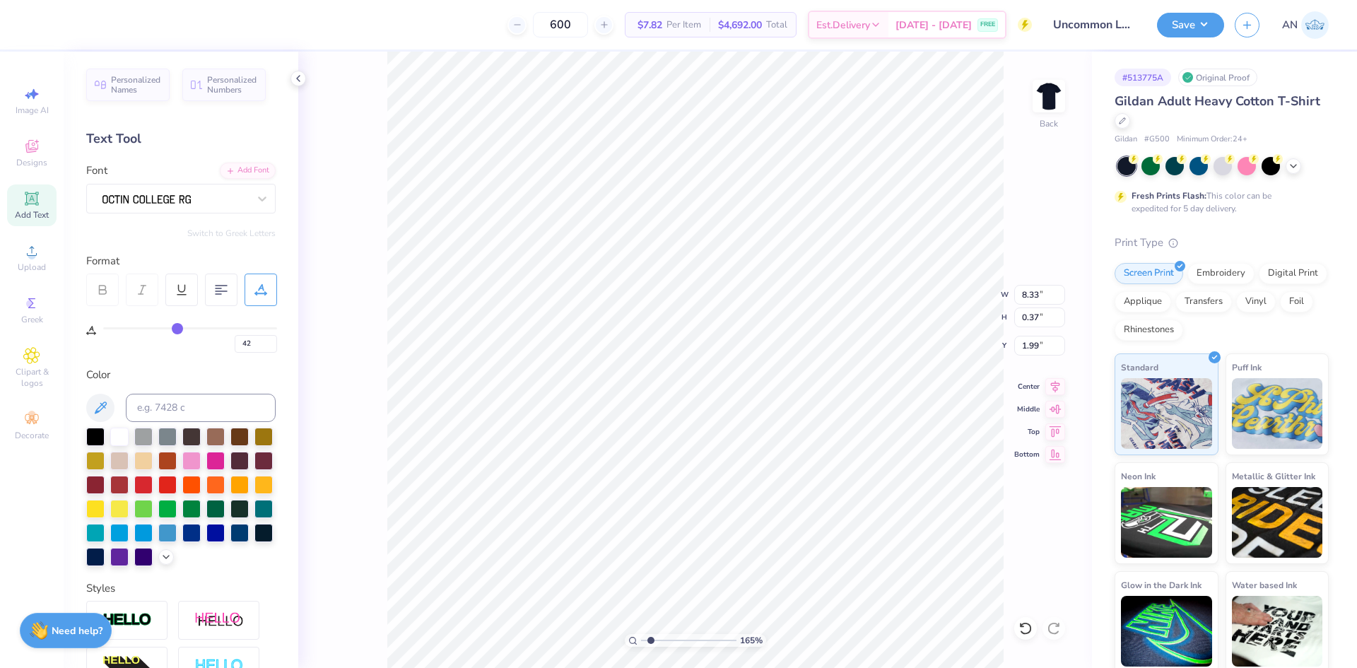
type input "41"
type input "40"
type input "39"
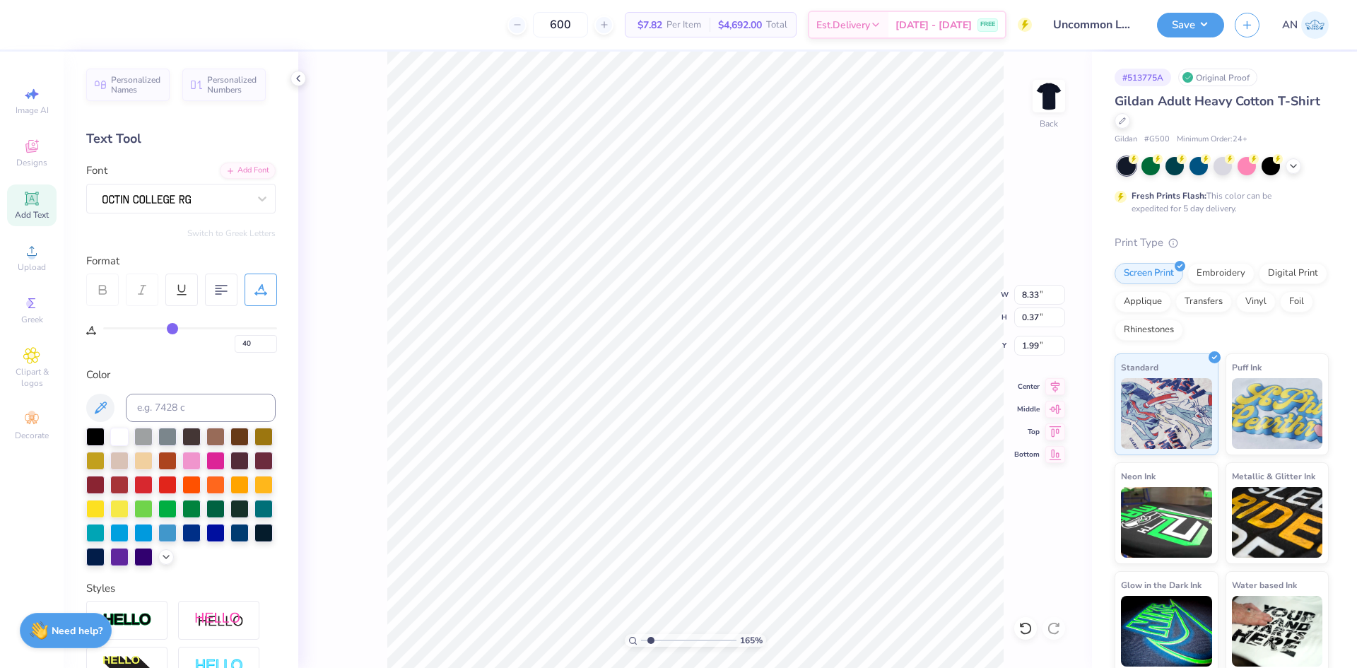
type input "39"
type input "38"
type input "37"
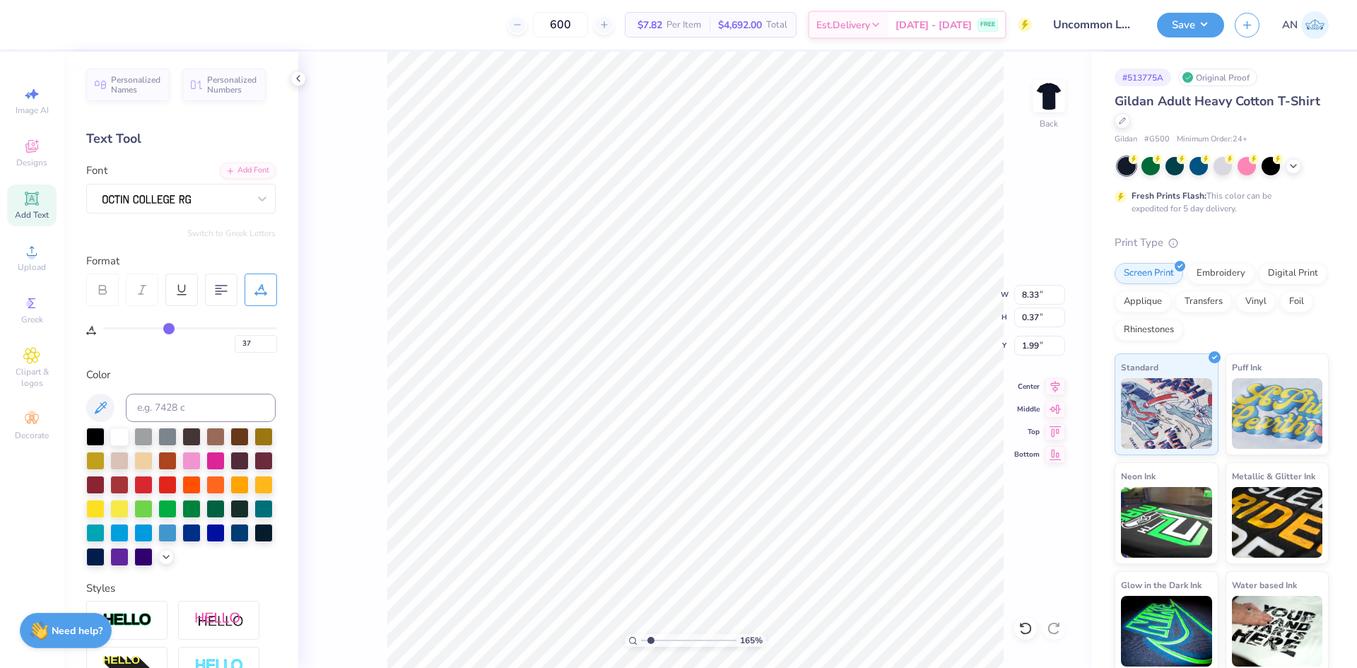
drag, startPoint x: 177, startPoint y: 331, endPoint x: 168, endPoint y: 332, distance: 8.6
type input "37"
click at [168, 329] on input "range" at bounding box center [190, 328] width 174 height 2
type input "1.64913377760655"
type input "7.88"
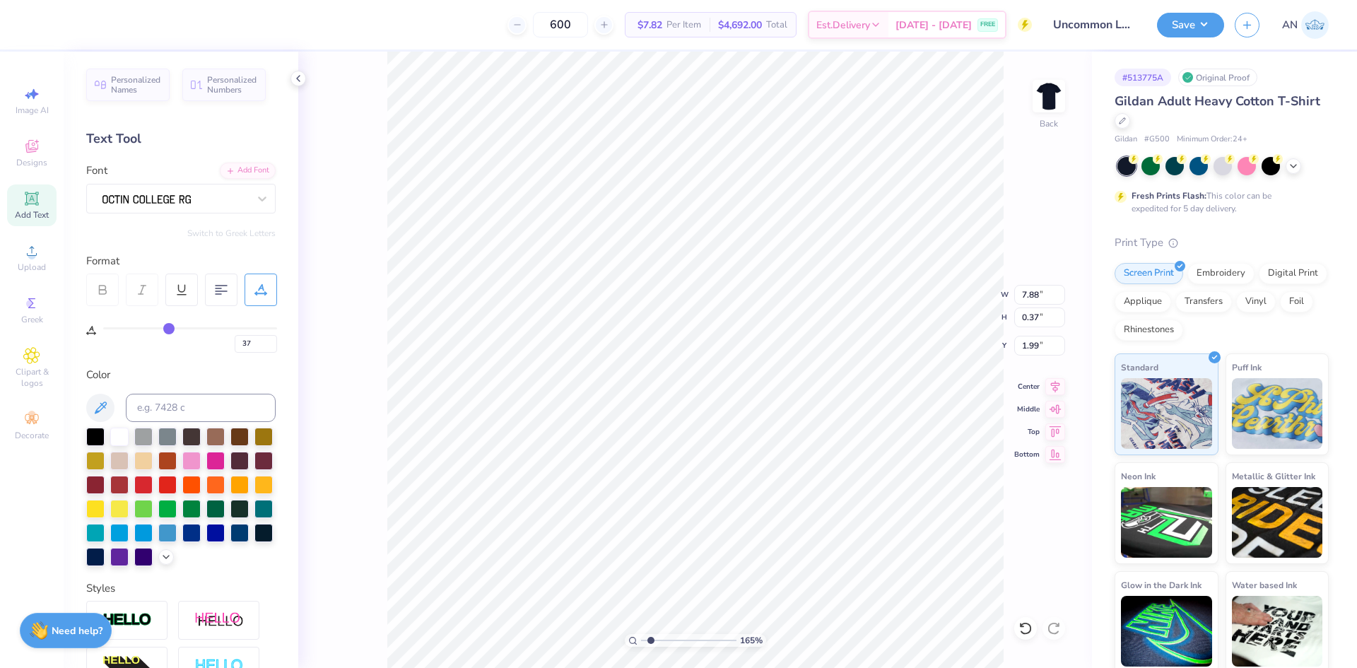
type input "1.64913377760655"
type input "2.39"
drag, startPoint x: 1056, startPoint y: 393, endPoint x: 1043, endPoint y: 394, distance: 12.8
click at [1054, 393] on div "165 % Back W 9.16 9.16 " H 8.22 8.22 " Y 2.39 2.39 " Center Middle Top Bottom" at bounding box center [695, 360] width 794 height 616
type input "1.64913377760655"
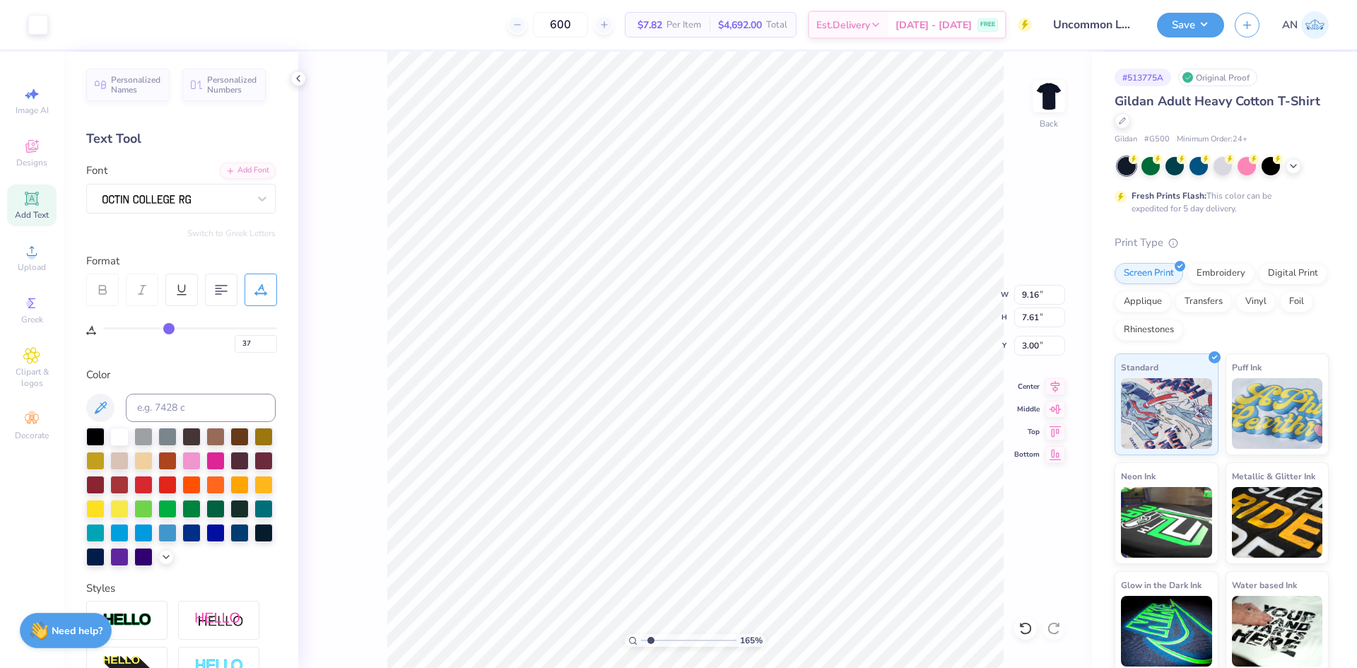
type input "7.88"
type input "0.37"
type input "2.39"
click at [731, 384] on li "Duplicate" at bounding box center [749, 384] width 111 height 28
type input "1.64913377760655"
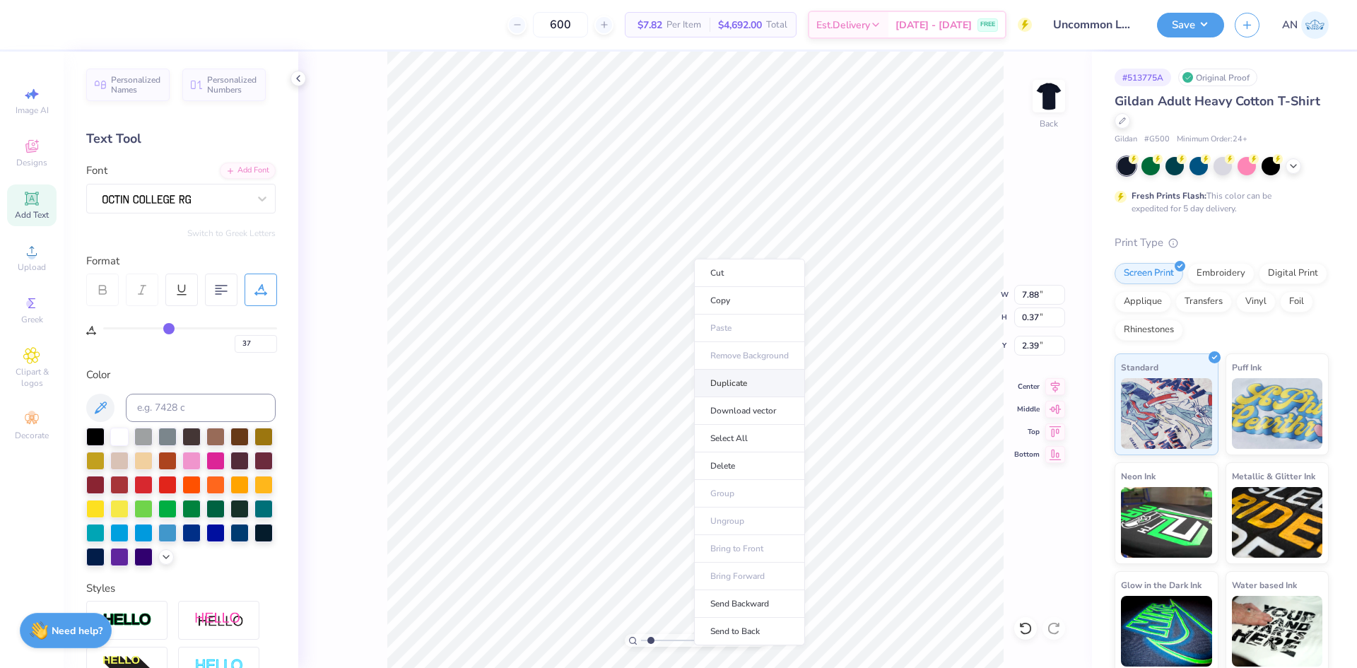
type input "3.39"
type input "1.64913377760655"
type input "10.93"
type input "1.64913377760655"
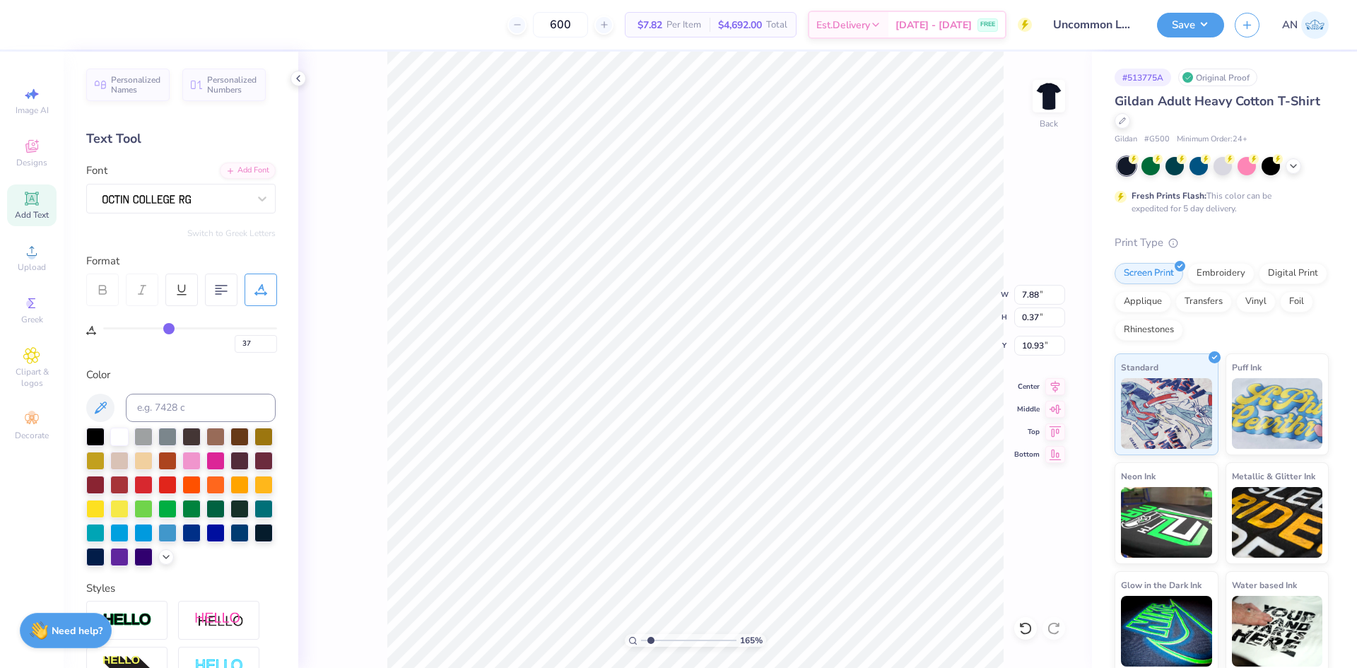
type textarea "C"
type input "1.64913377760655"
type textarea "CH"
type input "1.64913377760655"
type textarea "CHA"
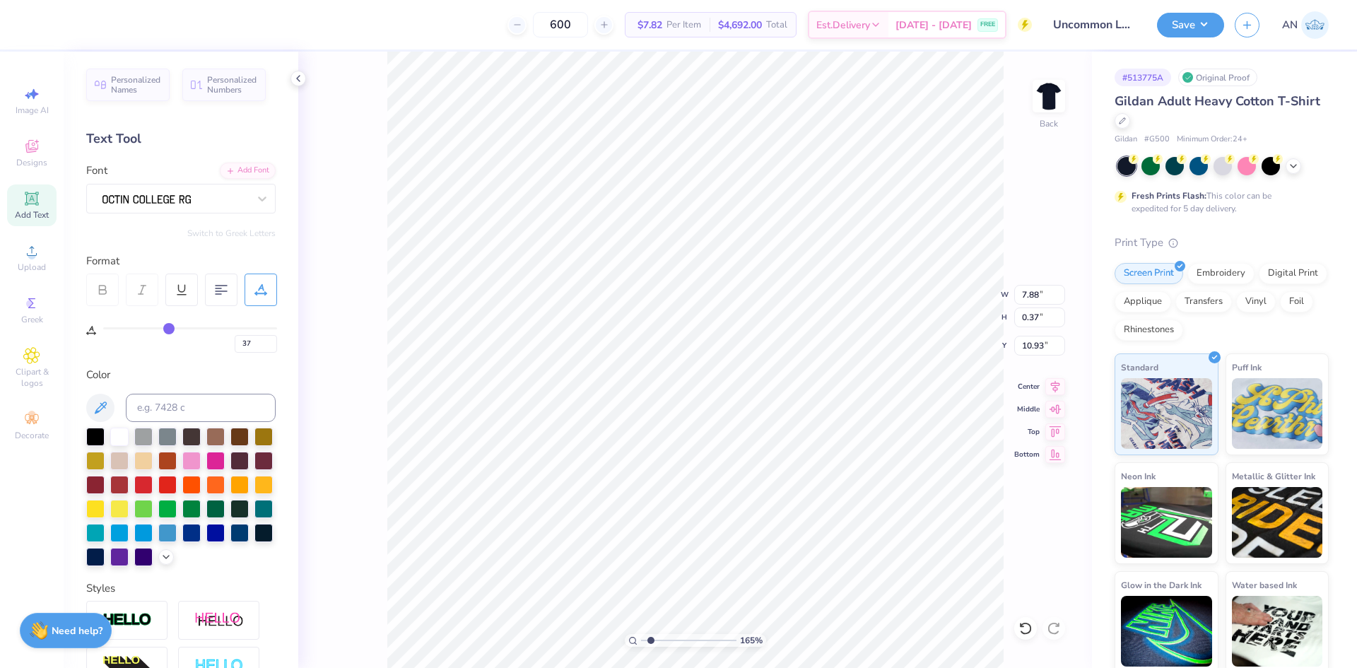
type input "1.64913377760655"
type textarea "CHAR"
type input "1.64913377760655"
type textarea "CHART"
type input "1.64913377760655"
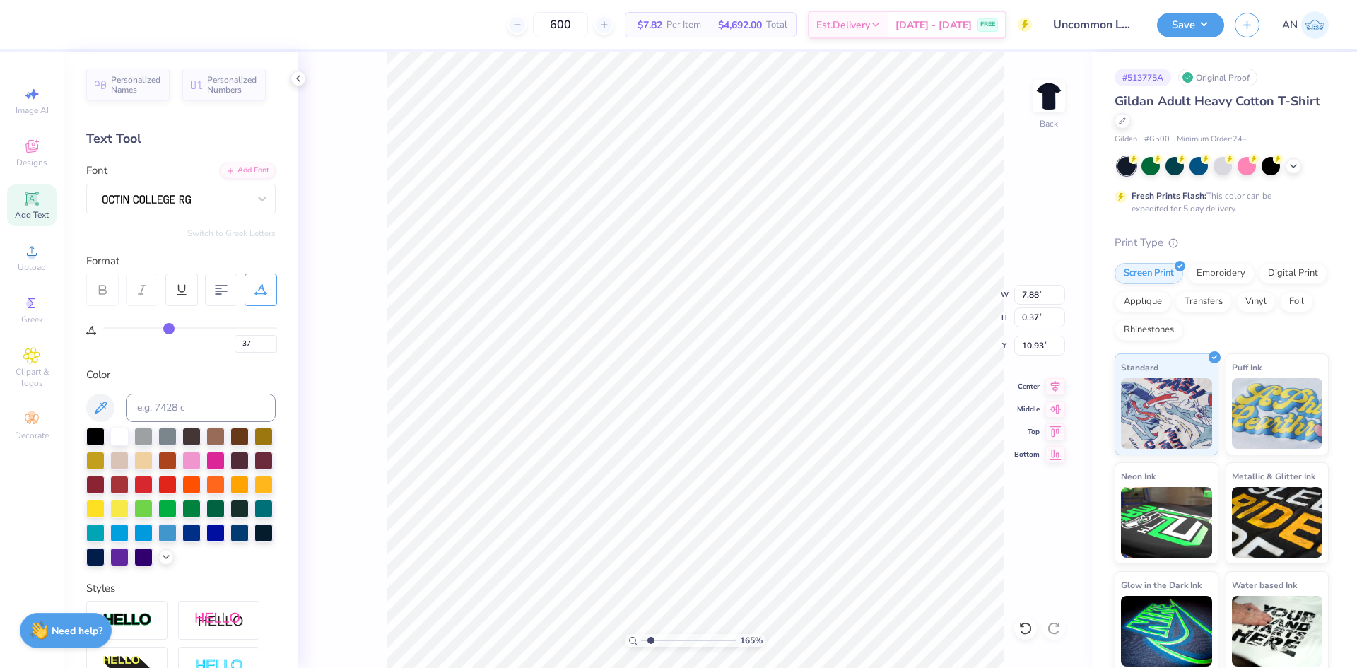
type textarea "CHARTE"
type input "1.64913377760655"
type textarea "CHARTER"
type input "1.64913377760655"
type textarea "CHARTER"
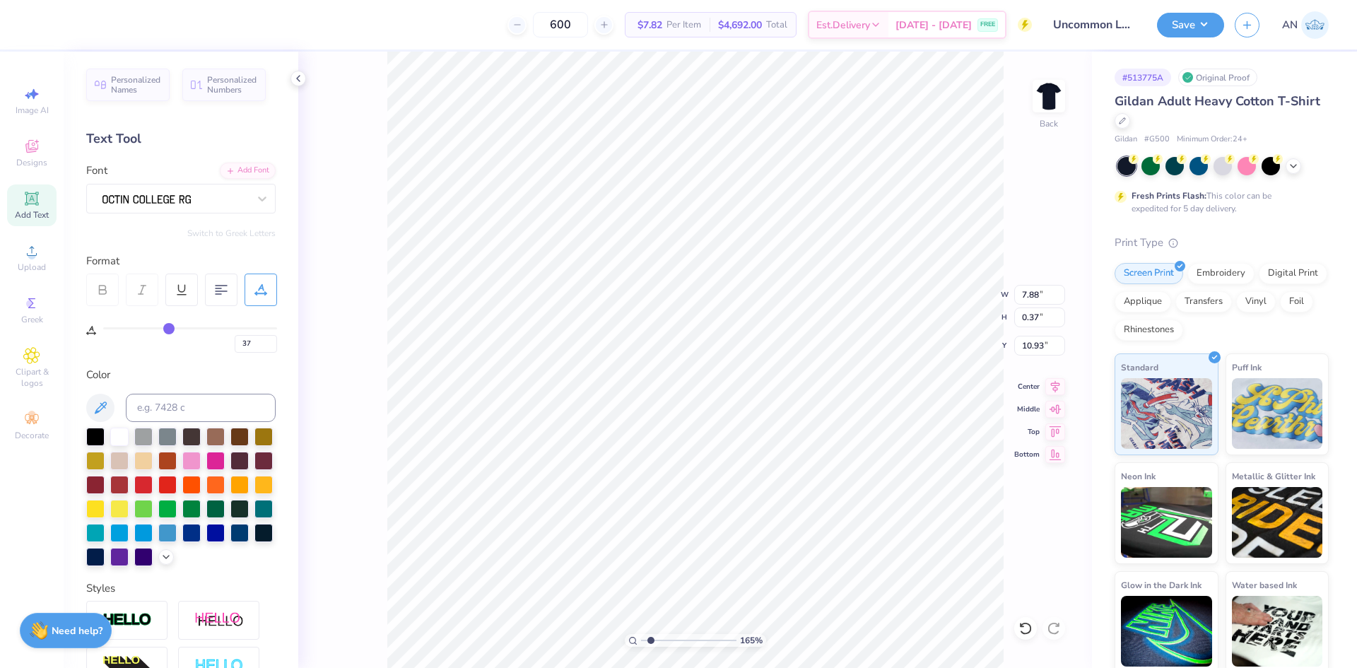
type input "1.64913377760655"
type textarea "CHARTER H"
type input "1.64913377760655"
type textarea "CHARTER HI"
type input "1.64913377760655"
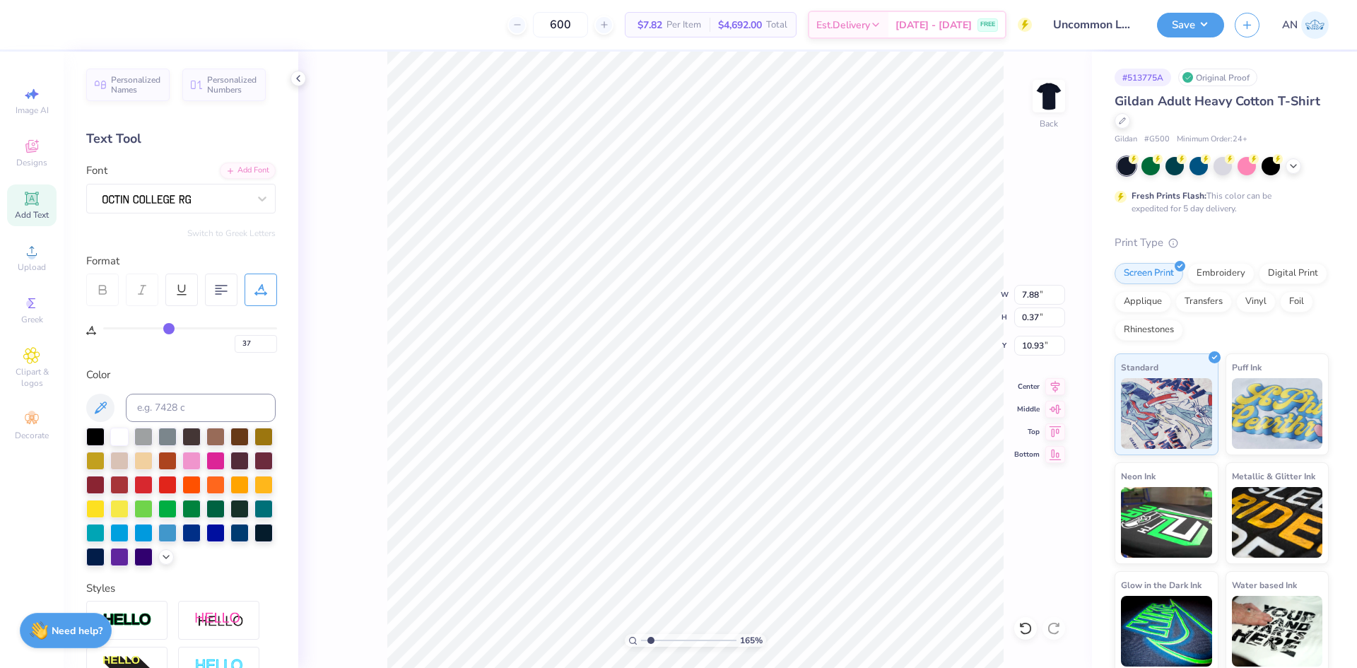
type textarea "CHARTER HIG"
type input "1.64913377760655"
type textarea "CHARTER HIGH"
type input "1.64913377760655"
type textarea "CHARTER HIGH"
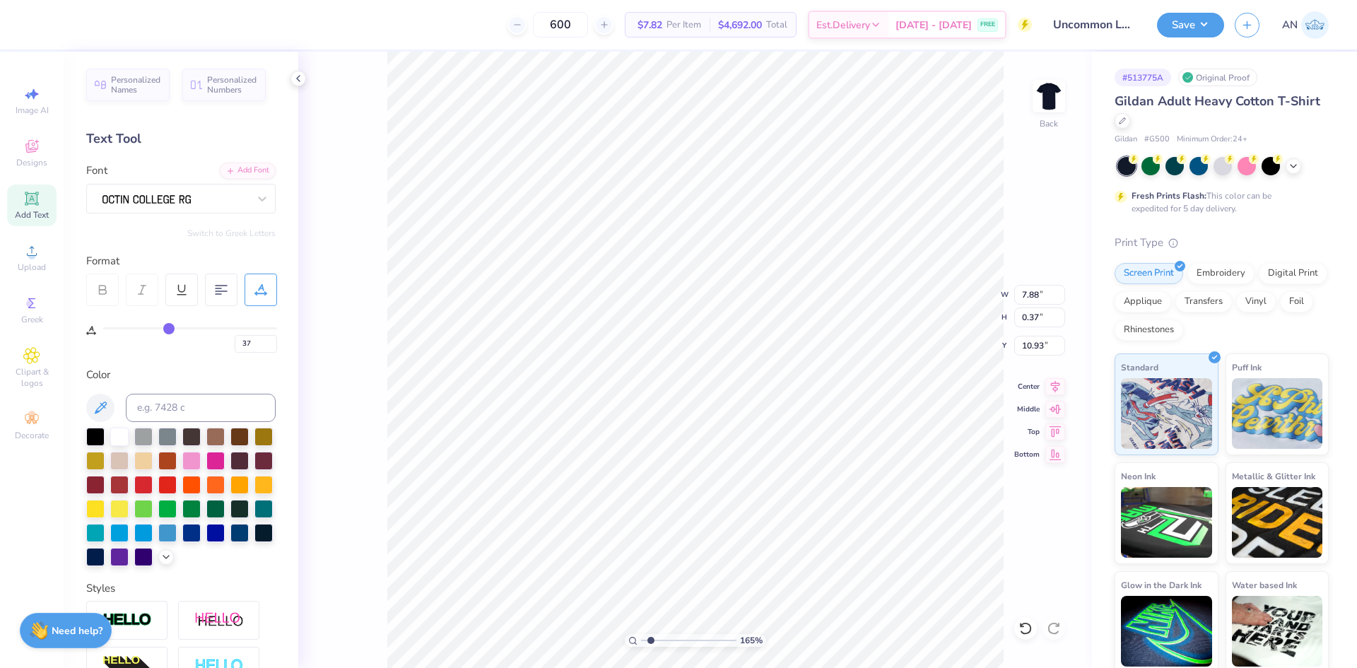
scroll to position [12, 8]
click at [1054, 389] on icon at bounding box center [1055, 384] width 20 height 17
drag, startPoint x: 167, startPoint y: 325, endPoint x: 157, endPoint y: 328, distance: 10.3
click at [157, 328] on input "range" at bounding box center [190, 328] width 174 height 2
click at [27, 199] on icon at bounding box center [31, 197] width 13 height 13
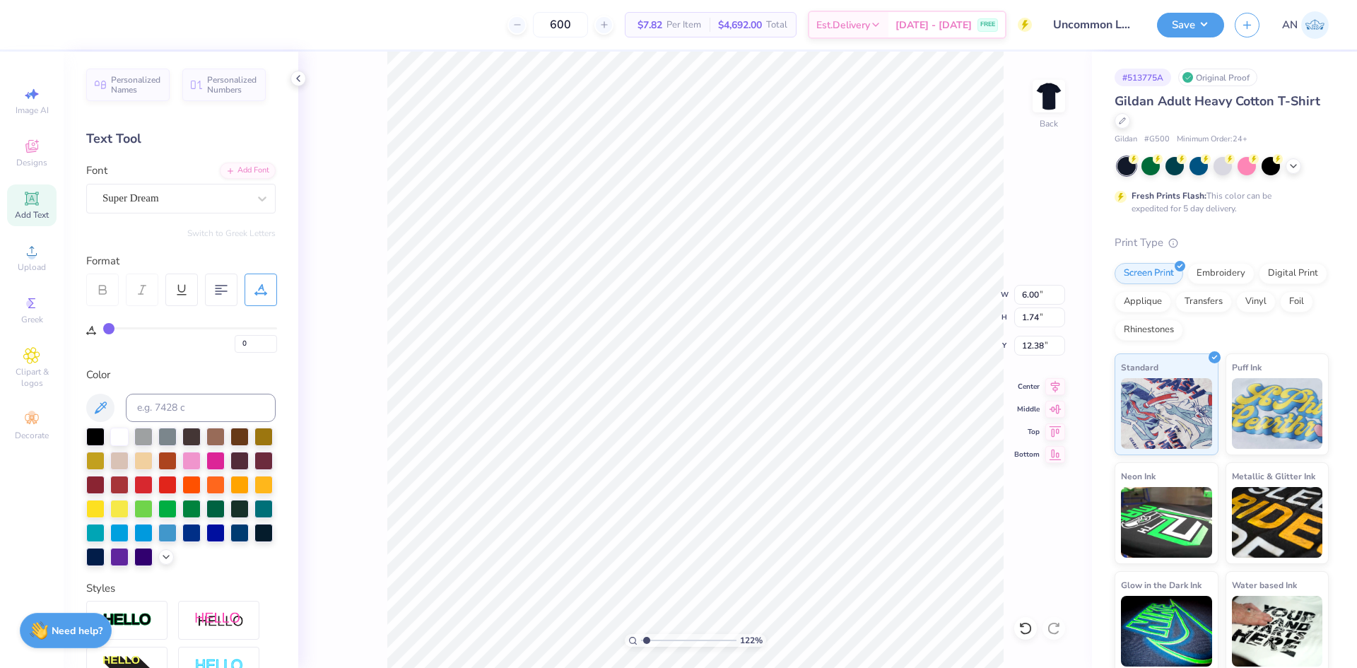
scroll to position [12, 2]
click at [147, 201] on div "Super Dream" at bounding box center [175, 198] width 148 height 22
click at [187, 310] on div "Varsity Team" at bounding box center [181, 309] width 153 height 15
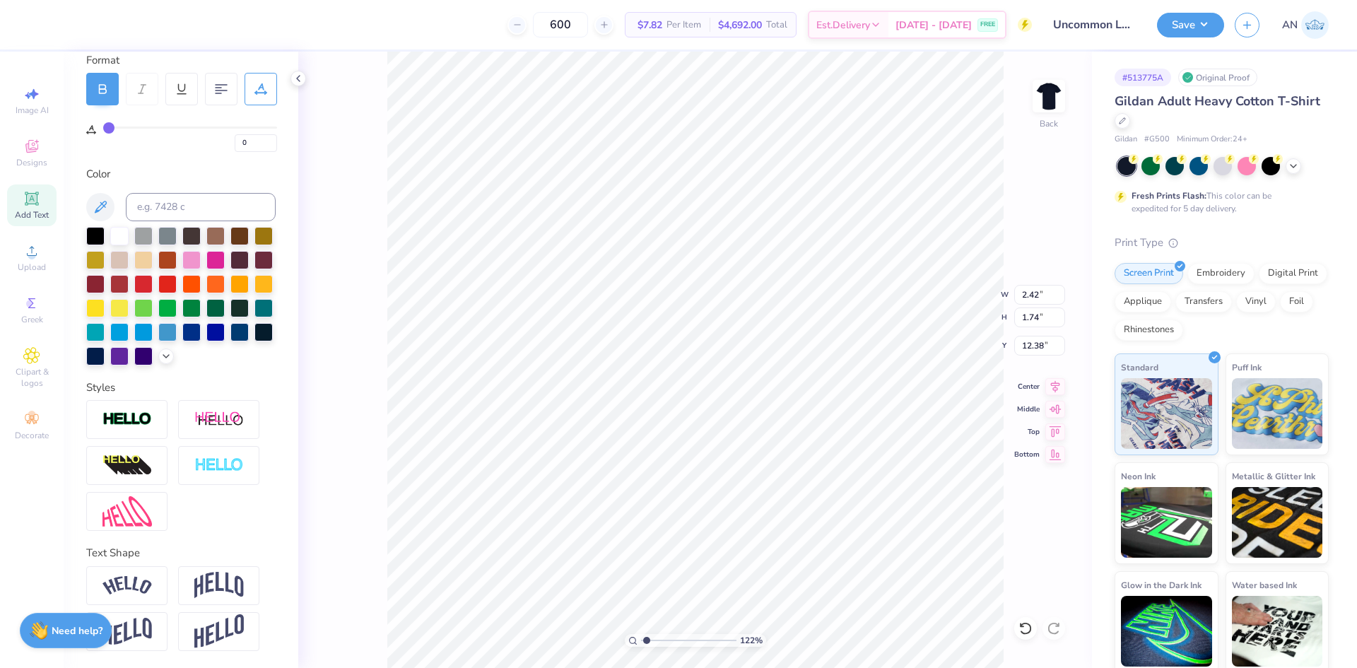
scroll to position [225, 0]
click at [649, 396] on li "Duplicate" at bounding box center [674, 403] width 111 height 28
click at [777, 510] on li "Group" at bounding box center [797, 513] width 111 height 28
click at [1047, 389] on icon at bounding box center [1055, 384] width 20 height 17
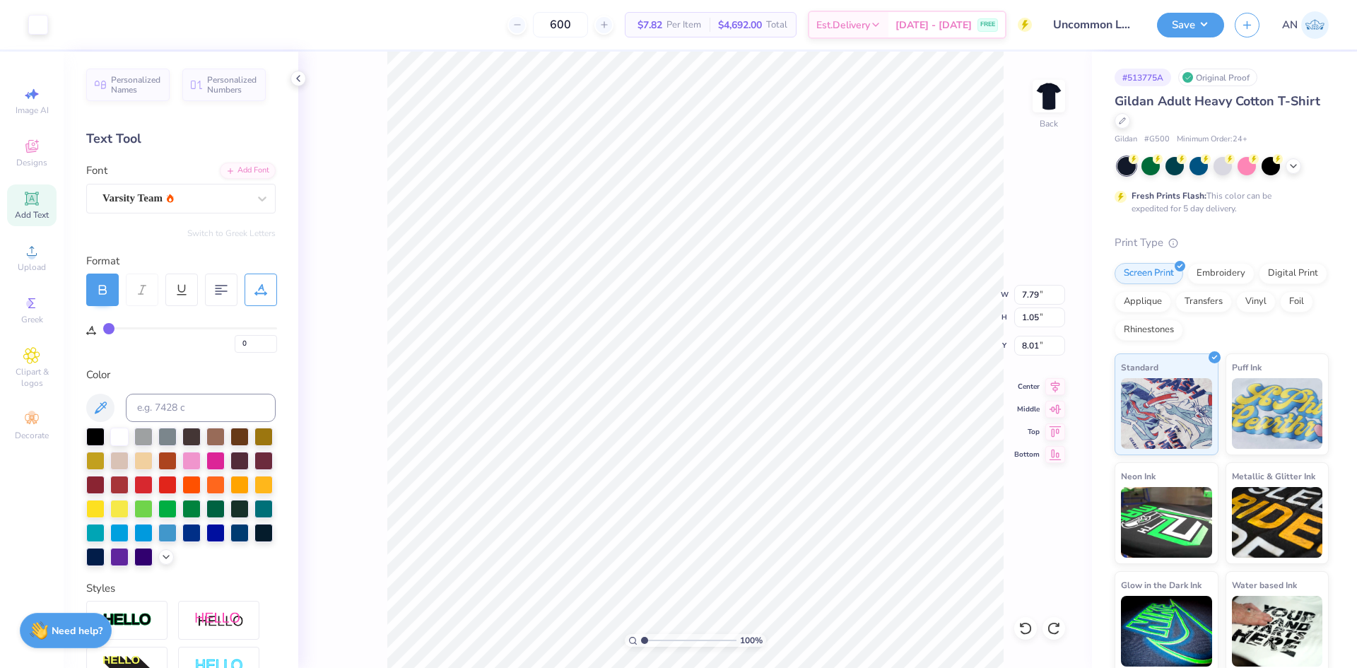
scroll to position [225, 0]
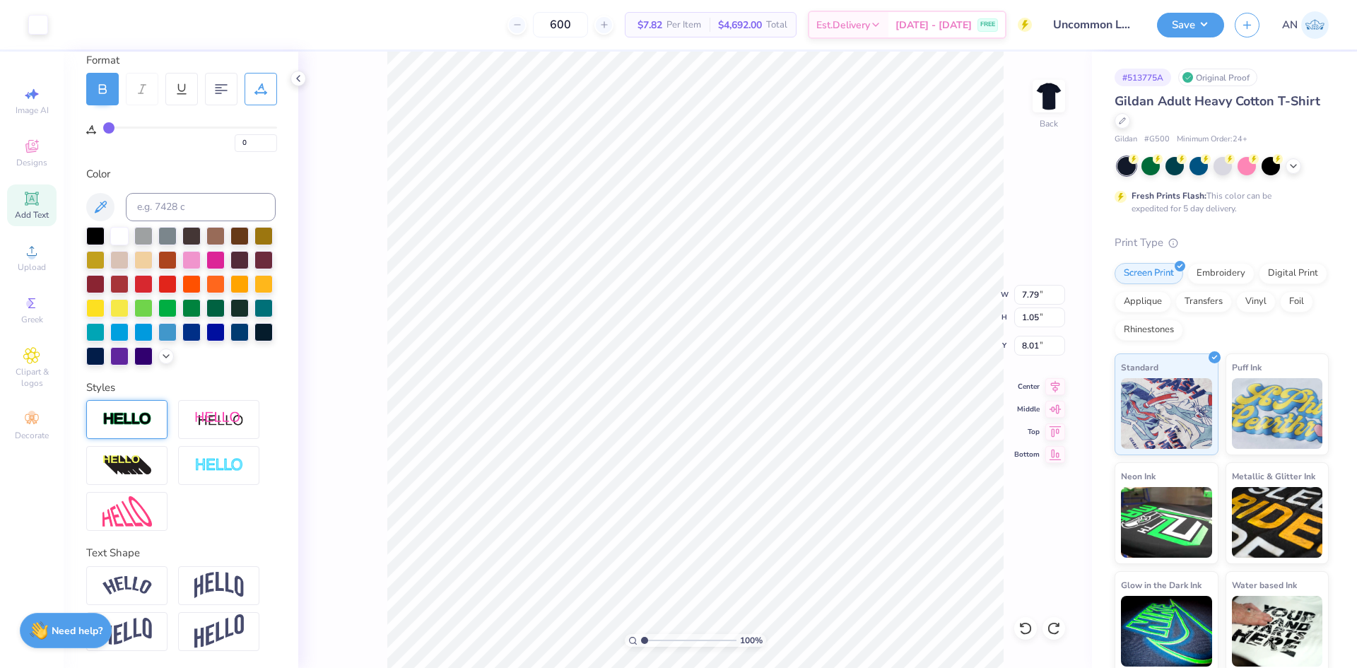
click at [130, 424] on img at bounding box center [126, 419] width 49 height 16
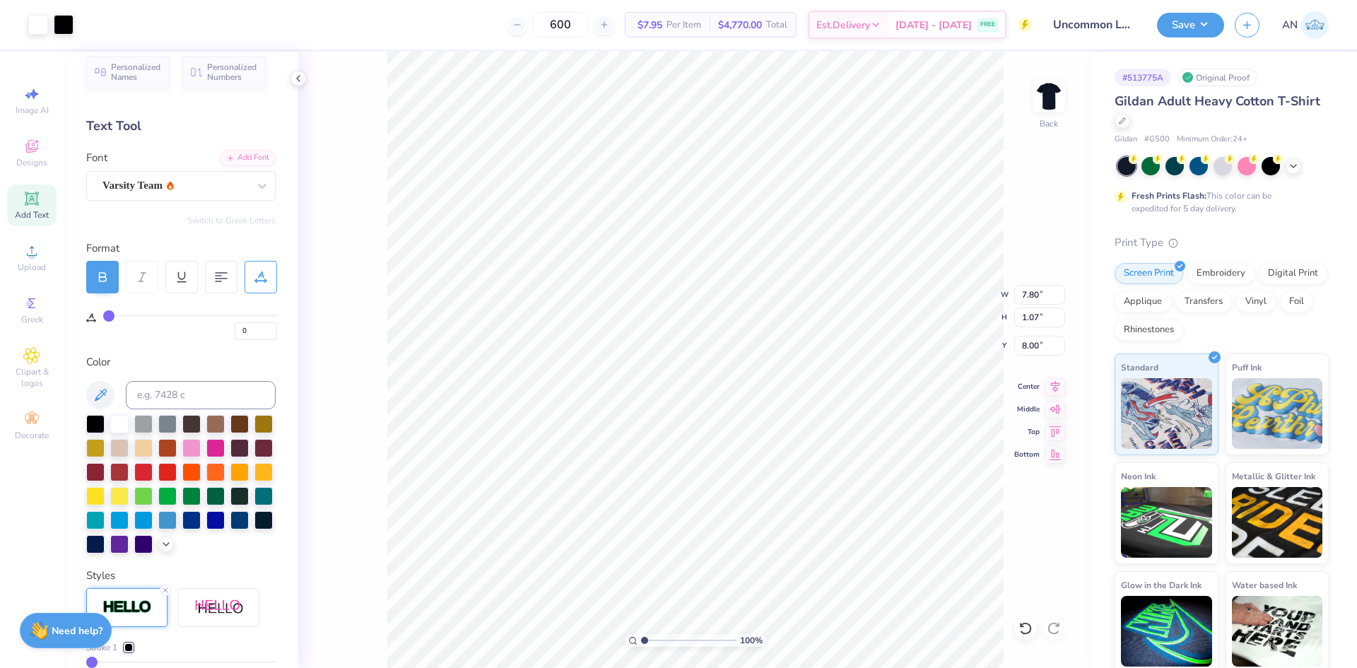
scroll to position [154, 0]
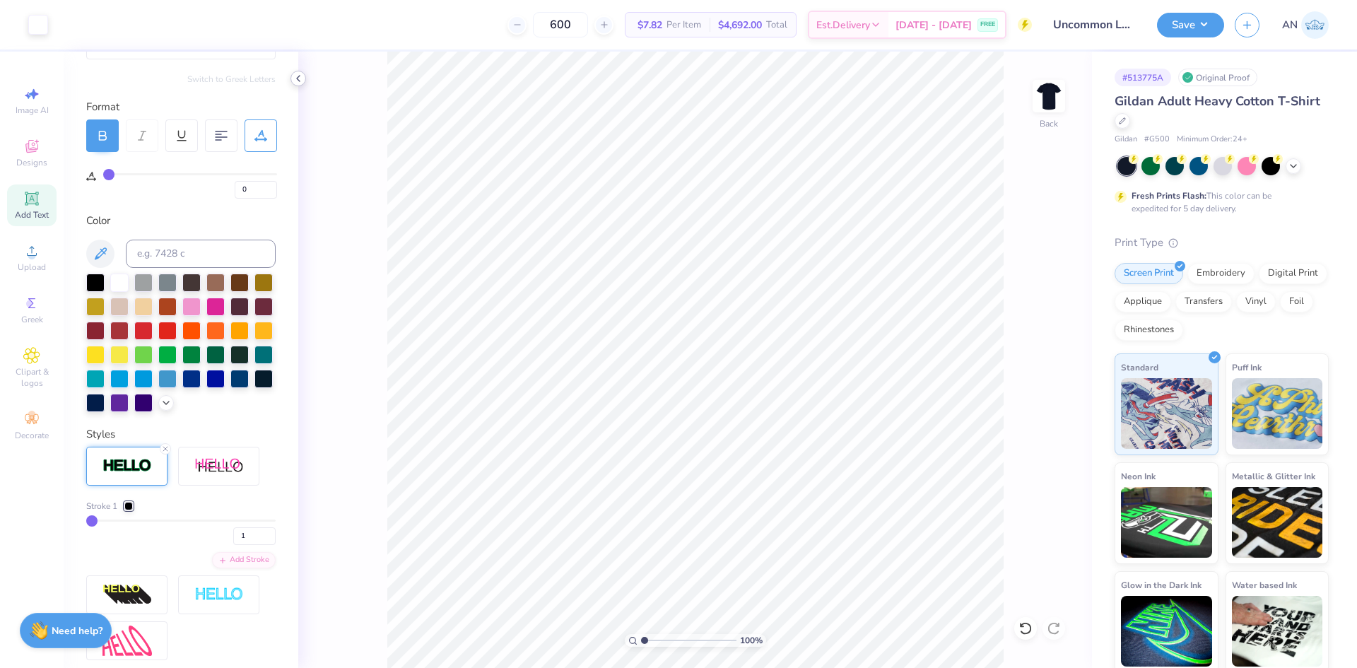
click at [297, 83] on icon at bounding box center [298, 78] width 11 height 11
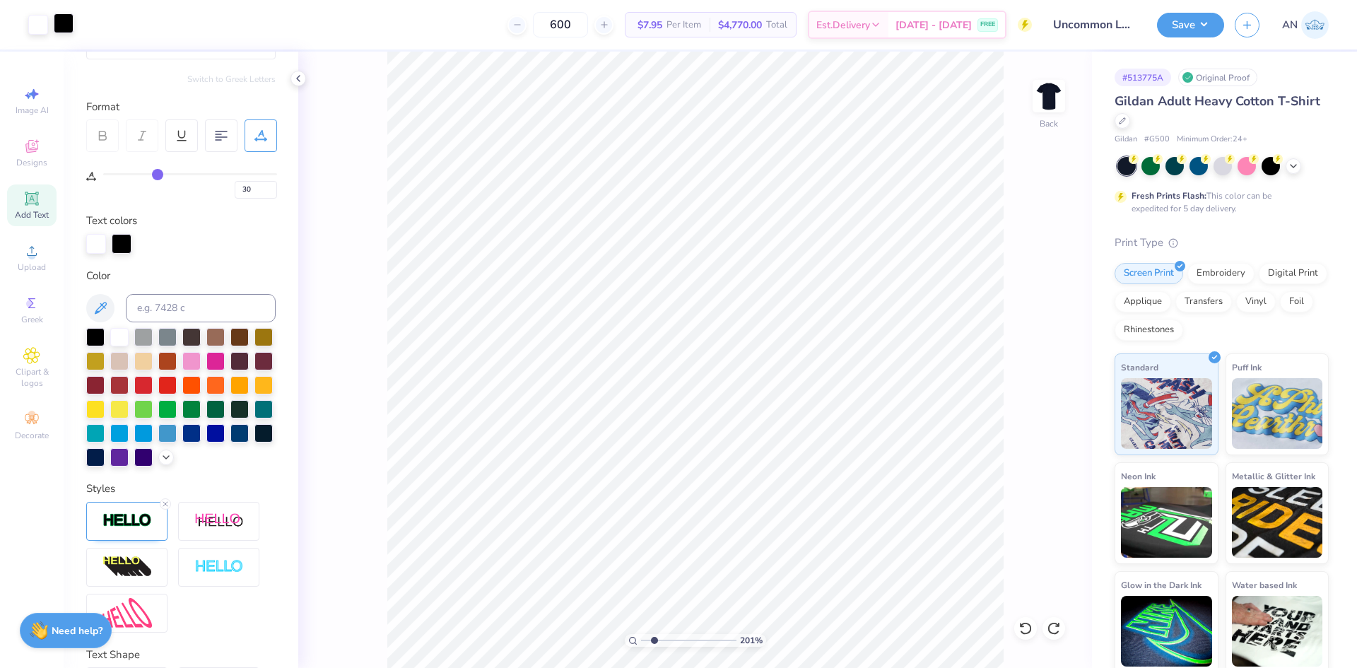
click at [73, 28] on div at bounding box center [64, 23] width 20 height 20
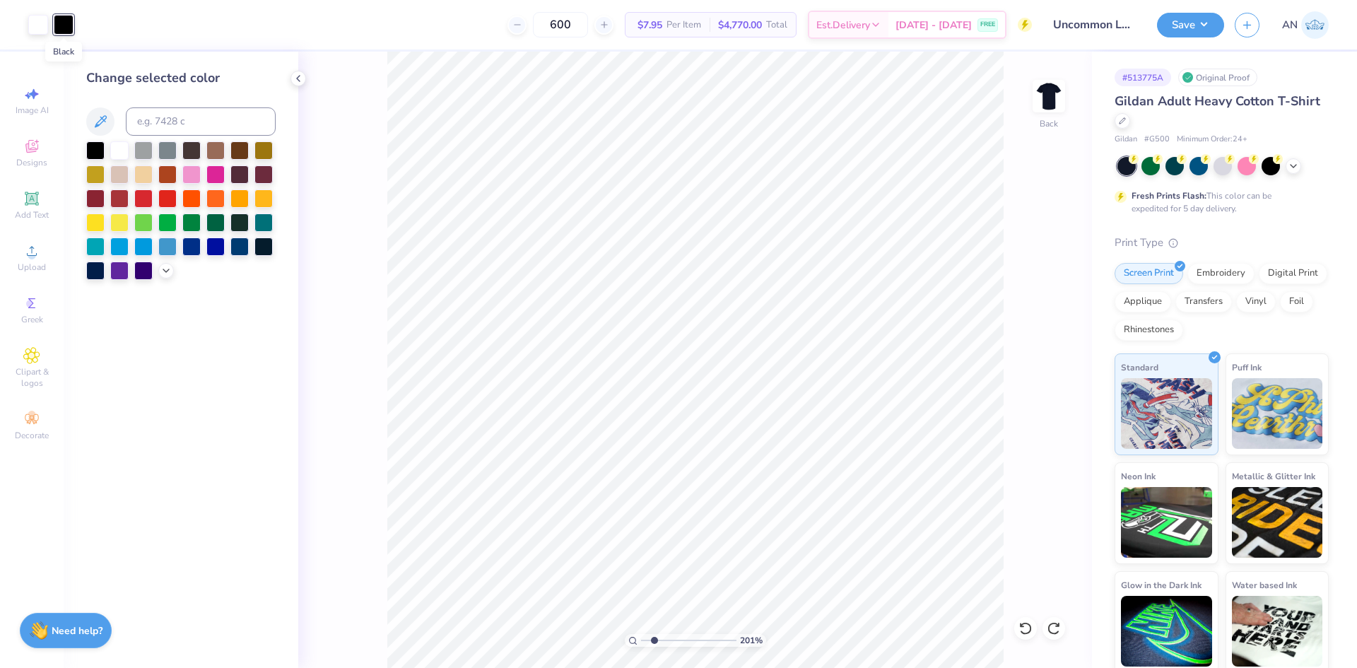
click at [66, 28] on div at bounding box center [64, 25] width 20 height 20
click at [112, 152] on div at bounding box center [119, 149] width 18 height 18
click at [304, 83] on div at bounding box center [298, 79] width 16 height 16
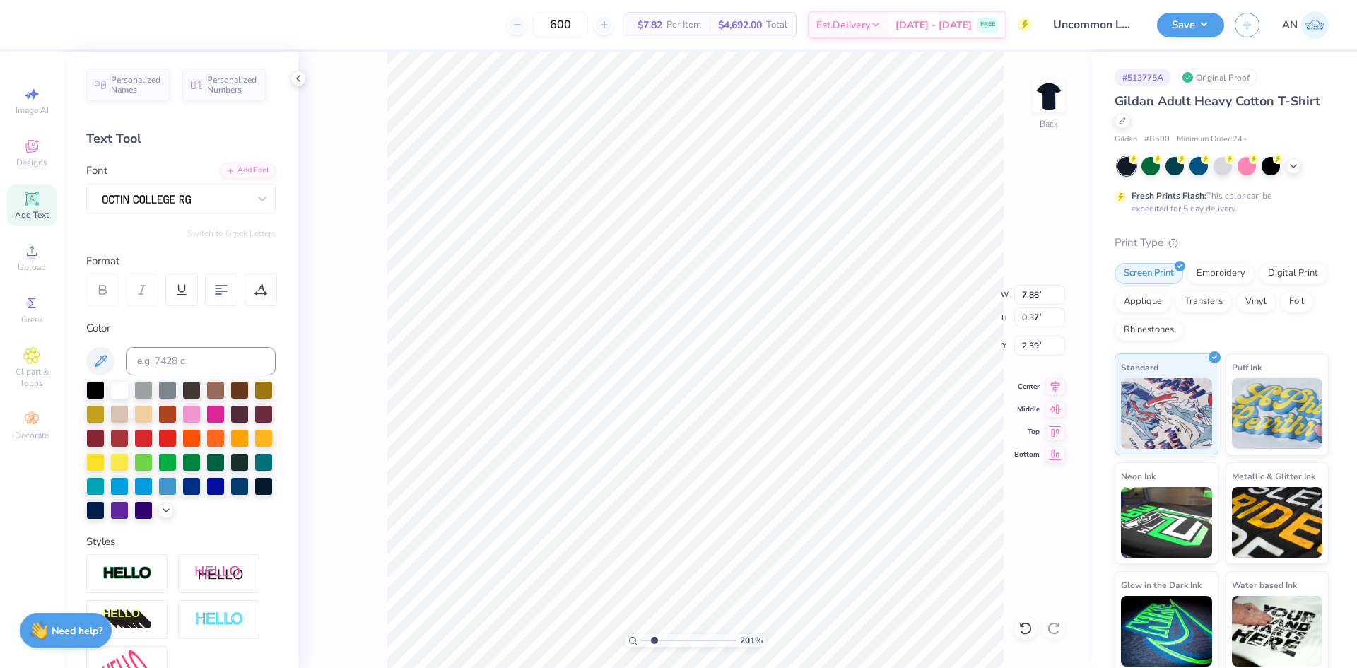
scroll to position [71, 0]
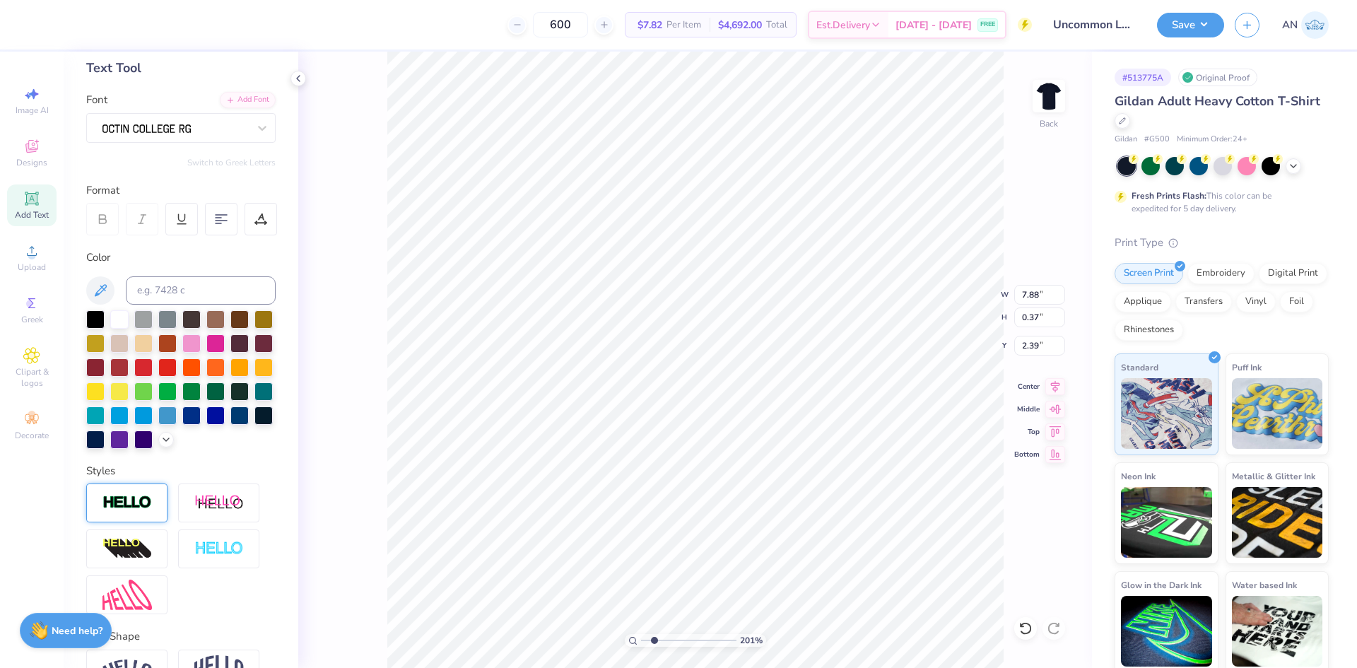
click at [117, 522] on div at bounding box center [126, 502] width 81 height 39
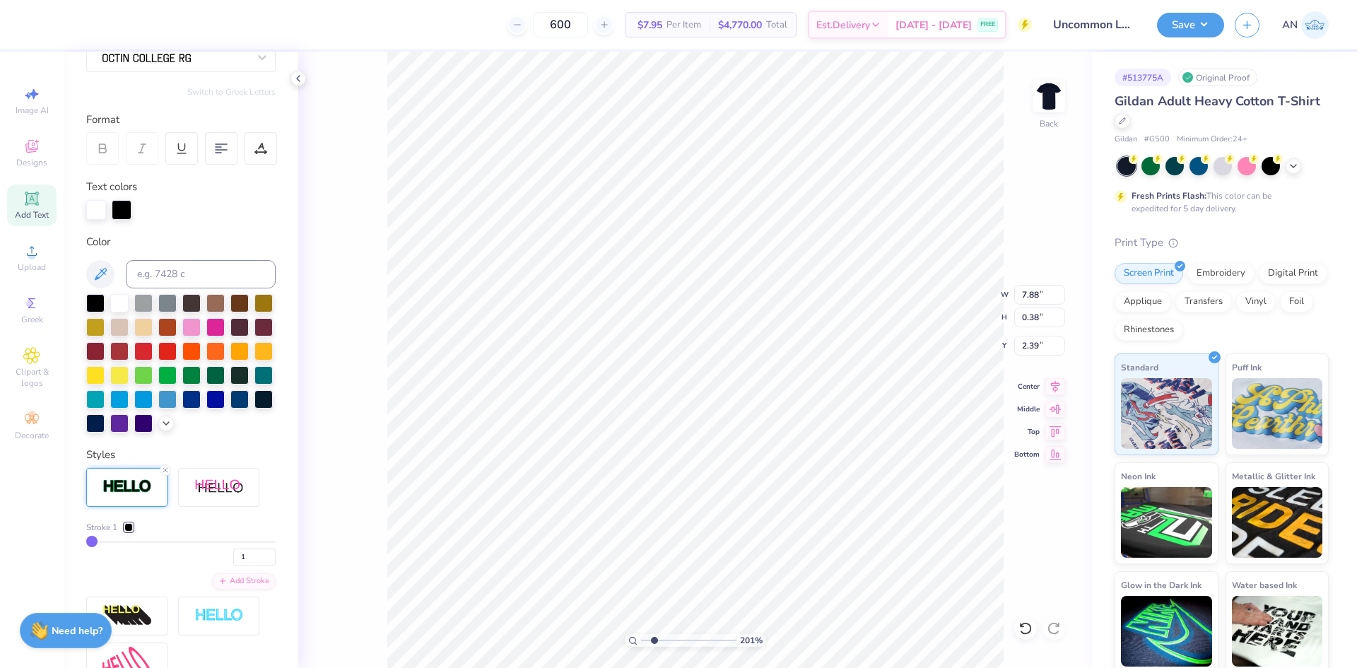
scroll to position [212, 0]
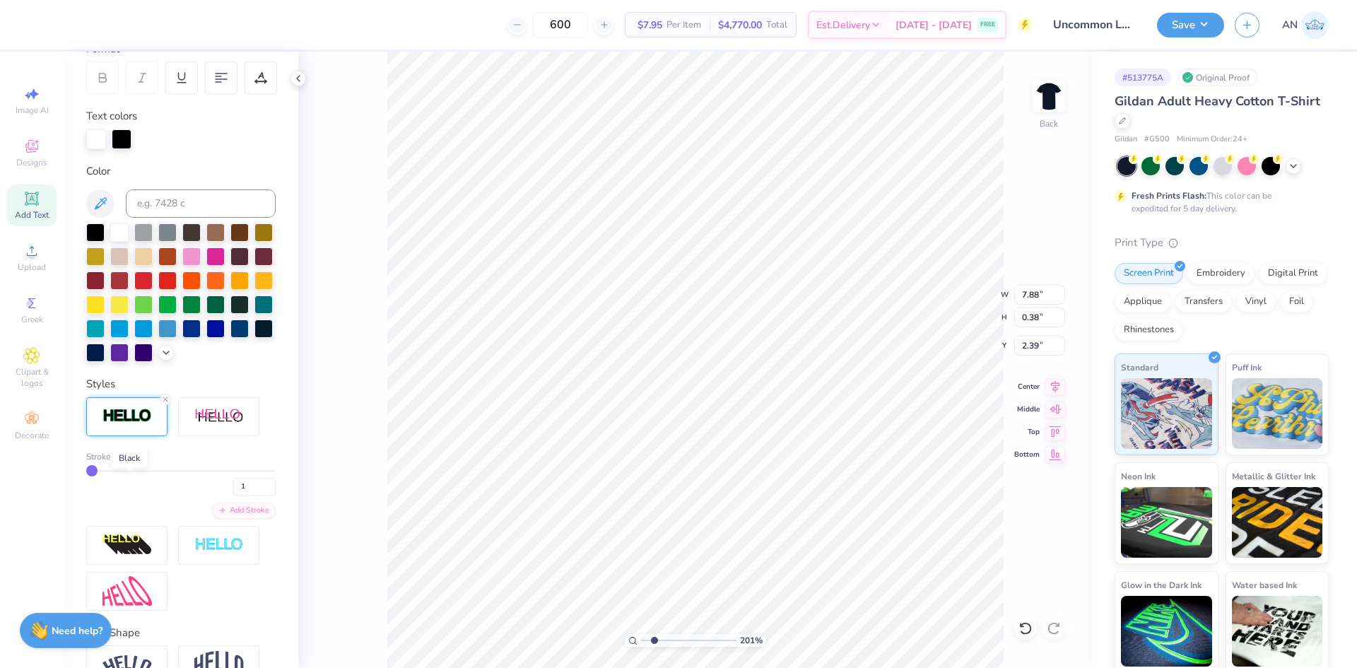
click at [129, 461] on div at bounding box center [128, 456] width 8 height 8
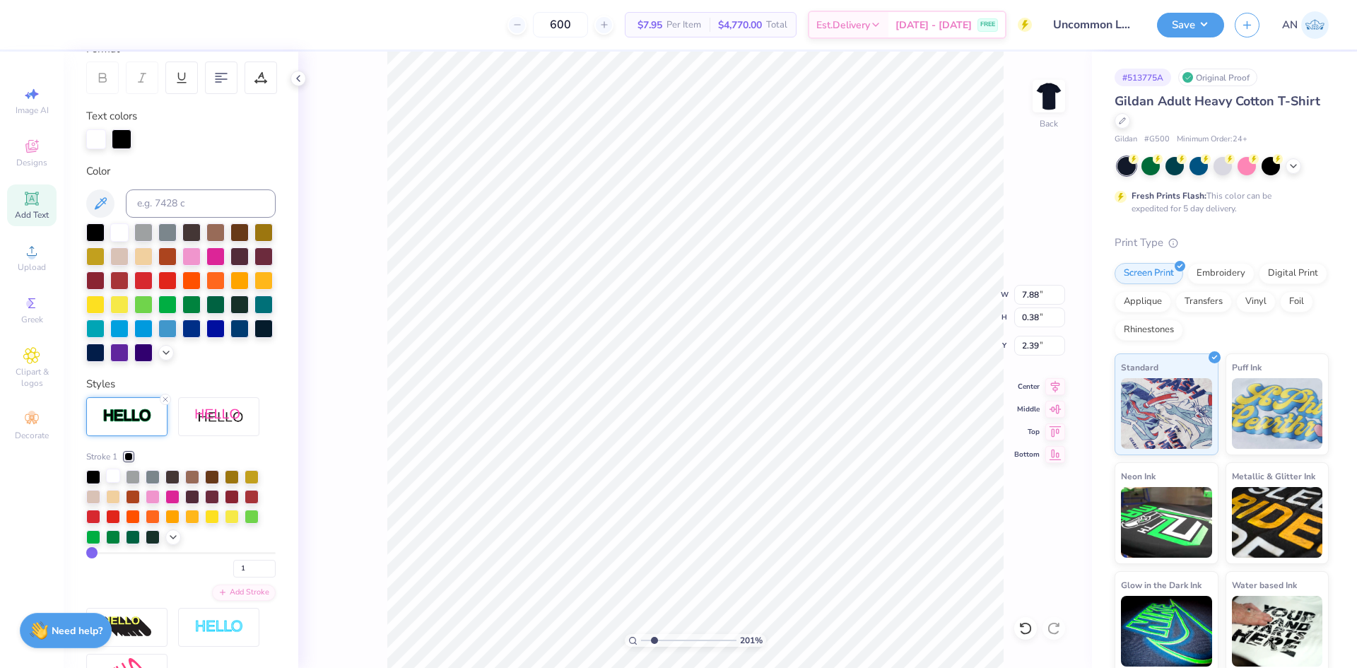
click at [113, 483] on div at bounding box center [113, 475] width 14 height 14
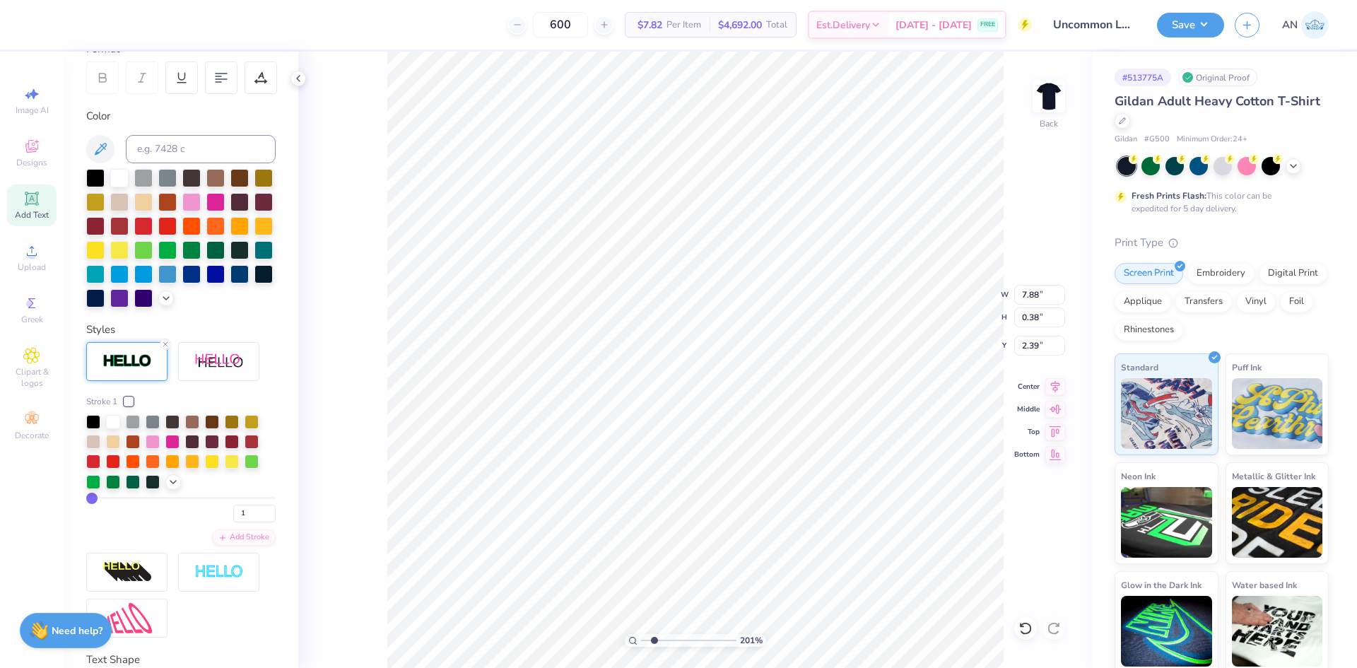
click at [362, 431] on div "201 % Back W 7.88 7.88 " H 0.38 0.38 " Y 2.39 2.39 " Center Middle Top Bottom" at bounding box center [695, 360] width 794 height 616
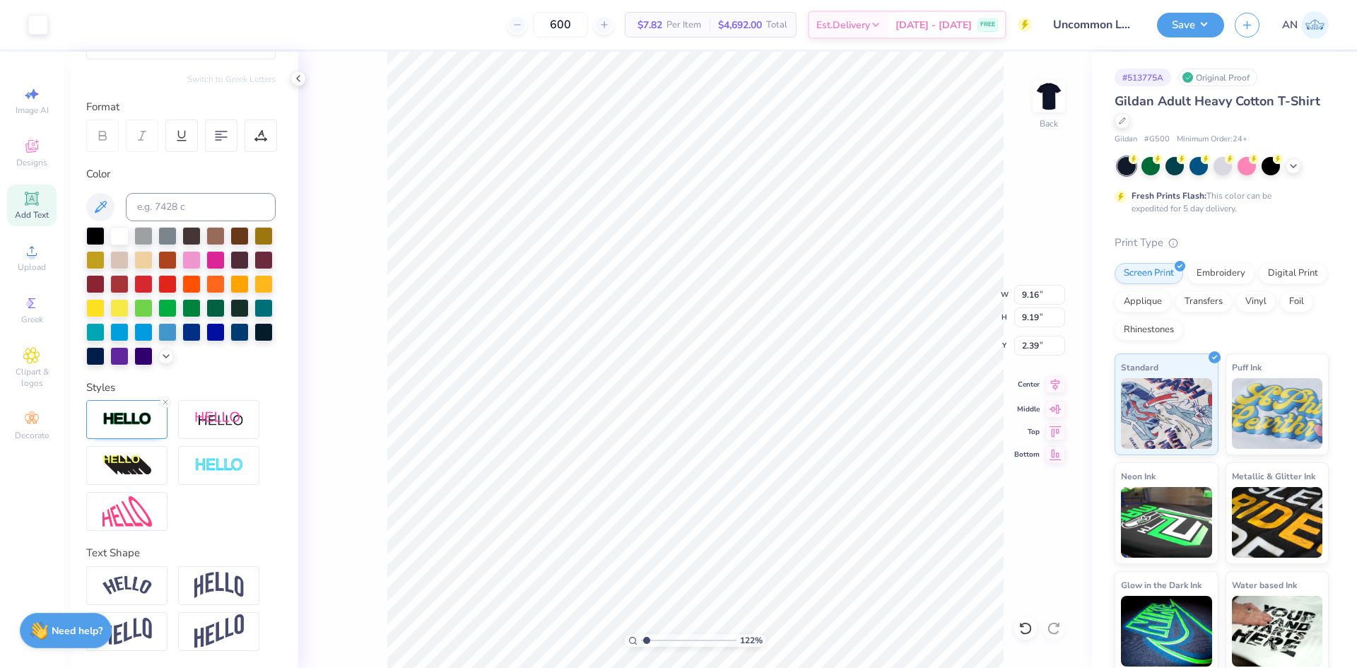
click at [1050, 380] on icon at bounding box center [1055, 384] width 20 height 17
click at [1054, 382] on icon at bounding box center [1055, 384] width 20 height 17
click at [1051, 378] on icon at bounding box center [1055, 384] width 20 height 17
click at [1059, 387] on icon at bounding box center [1055, 384] width 20 height 17
click at [1050, 389] on icon at bounding box center [1055, 384] width 20 height 17
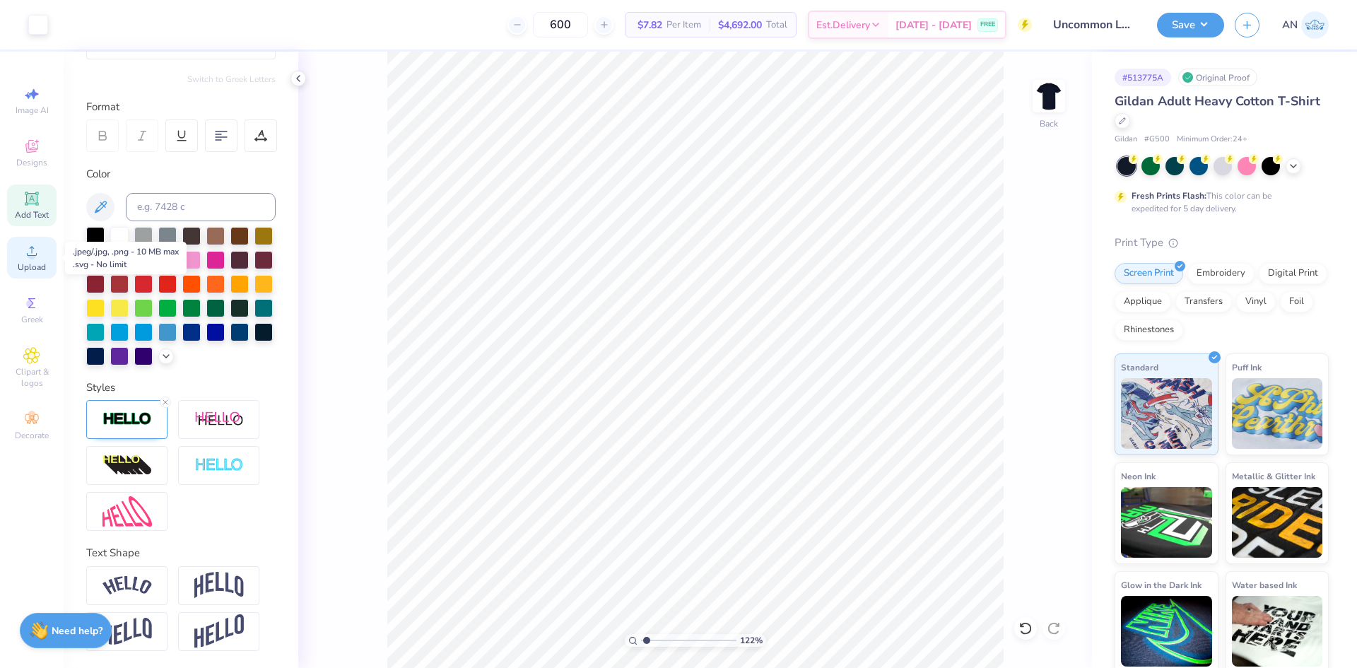
click at [37, 262] on span "Upload" at bounding box center [32, 266] width 28 height 11
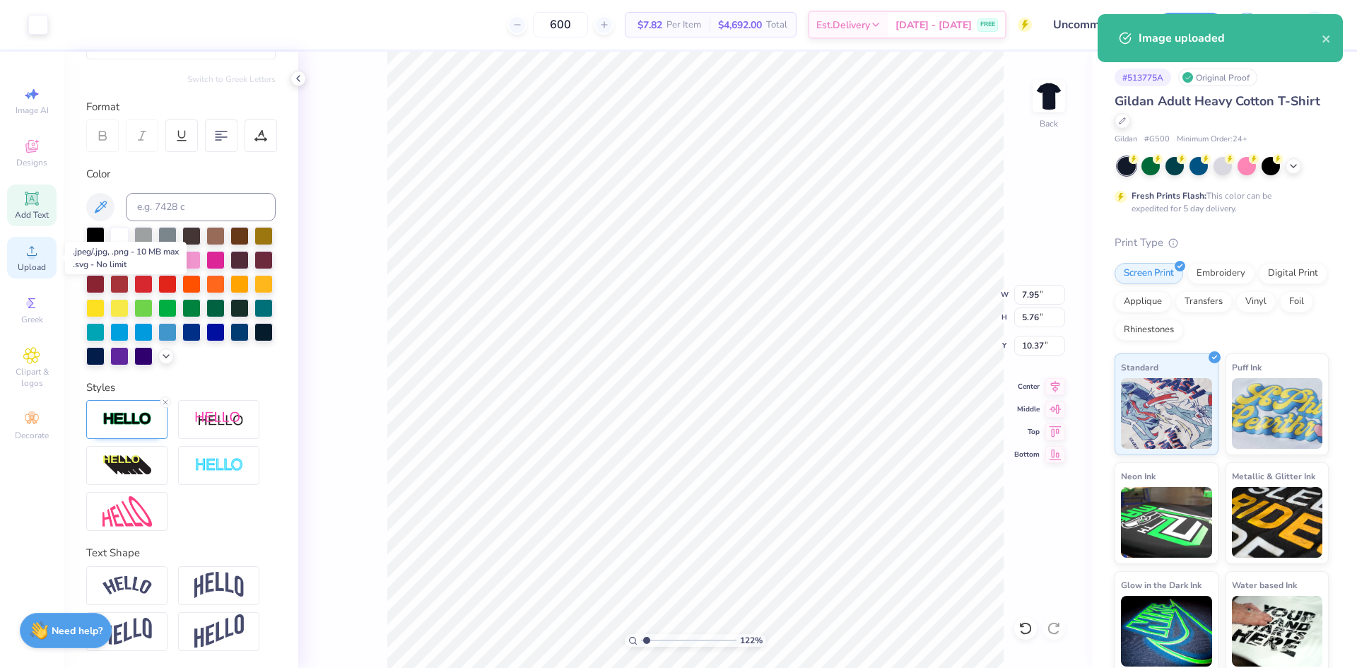
click at [33, 261] on div "Upload" at bounding box center [31, 258] width 49 height 42
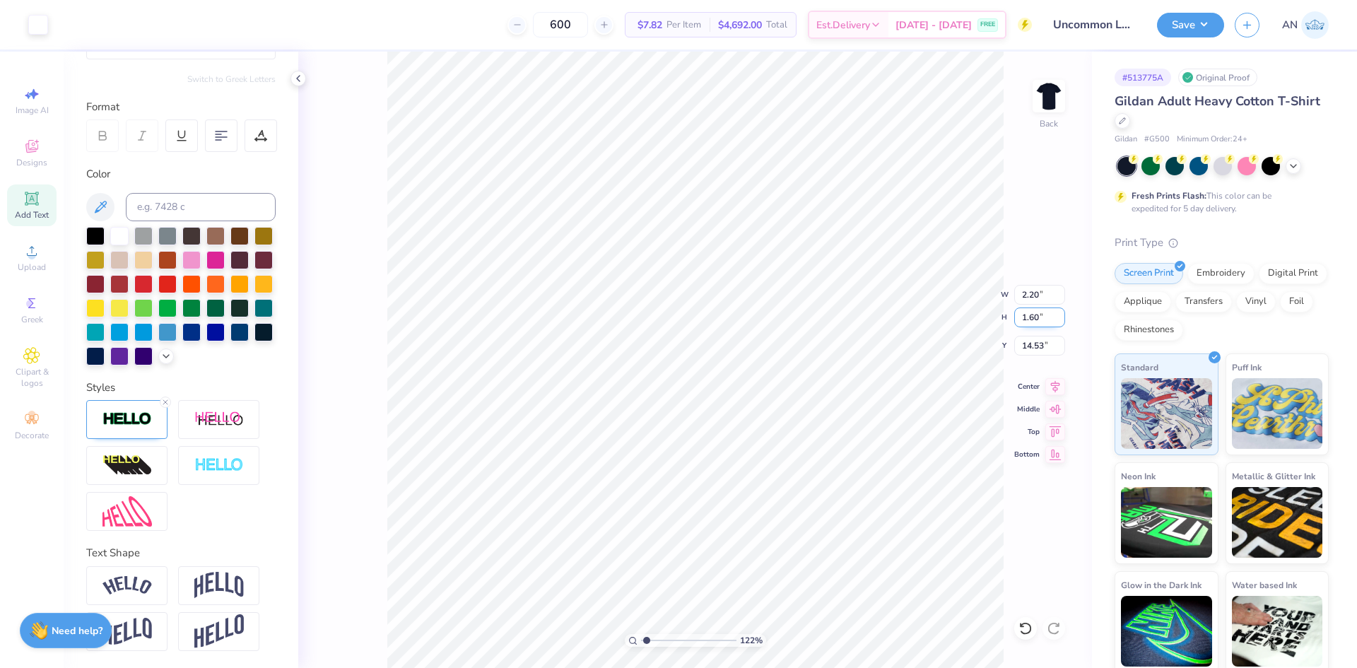
click at [1035, 317] on input "1.60" at bounding box center [1039, 317] width 51 height 20
drag, startPoint x: 1041, startPoint y: 317, endPoint x: 1007, endPoint y: 317, distance: 33.9
click at [1007, 317] on div "122 % Back W 2.20 2.20 " H 1.60 1.60 " Y 14.53 14.53 " Center Middle Top Bottom" at bounding box center [695, 360] width 794 height 616
drag, startPoint x: 1045, startPoint y: 310, endPoint x: 1004, endPoint y: 323, distance: 42.9
click at [1004, 317] on div "122 % Back W 7.95 7.95 " H 5.76 5.76 " Y 13.96 13.96 " Center Middle Top Bottom" at bounding box center [695, 360] width 794 height 616
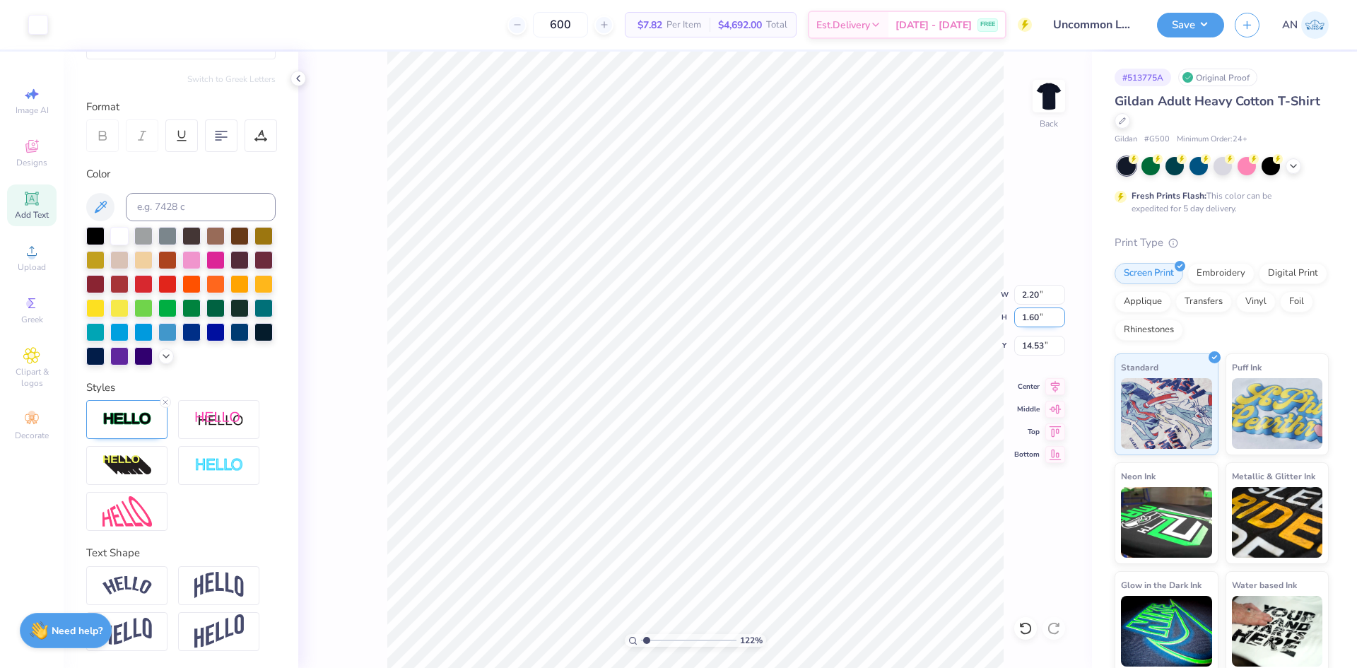
drag, startPoint x: 1048, startPoint y: 315, endPoint x: 1017, endPoint y: 312, distance: 31.2
click at [1017, 312] on input "1.60" at bounding box center [1039, 317] width 51 height 20
click at [1045, 317] on input "5.76" at bounding box center [1039, 317] width 51 height 20
click at [1025, 318] on input "2.00" at bounding box center [1039, 317] width 51 height 20
click at [989, 322] on div "122 % Back W 2.76 2.76 " H 2.00 2.00 " Y 7.62 7.62 " Center Middle Top Bottom" at bounding box center [695, 360] width 794 height 616
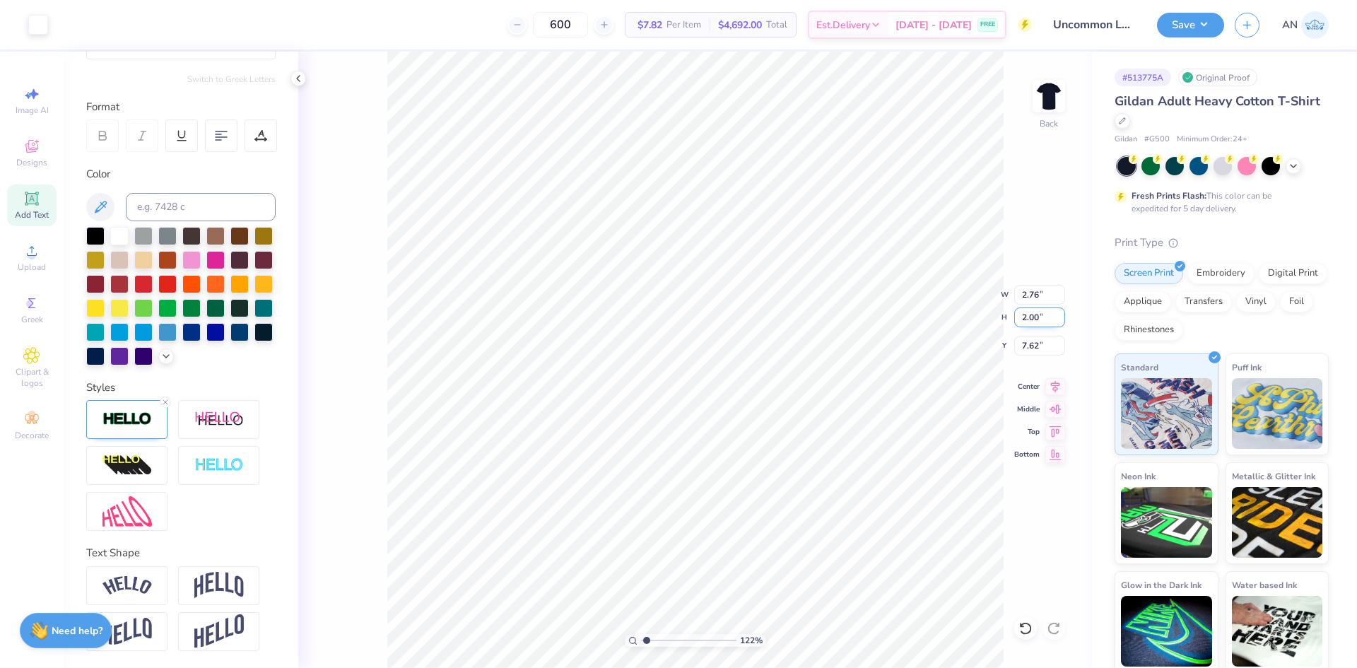
click at [1032, 314] on input "2.00" at bounding box center [1039, 317] width 51 height 20
click at [1052, 379] on icon at bounding box center [1055, 384] width 20 height 17
click at [760, 444] on li "Group" at bounding box center [779, 451] width 111 height 28
click at [806, 505] on li "Ungroup" at bounding box center [822, 509] width 111 height 28
click at [23, 259] on div "Upload" at bounding box center [31, 258] width 49 height 42
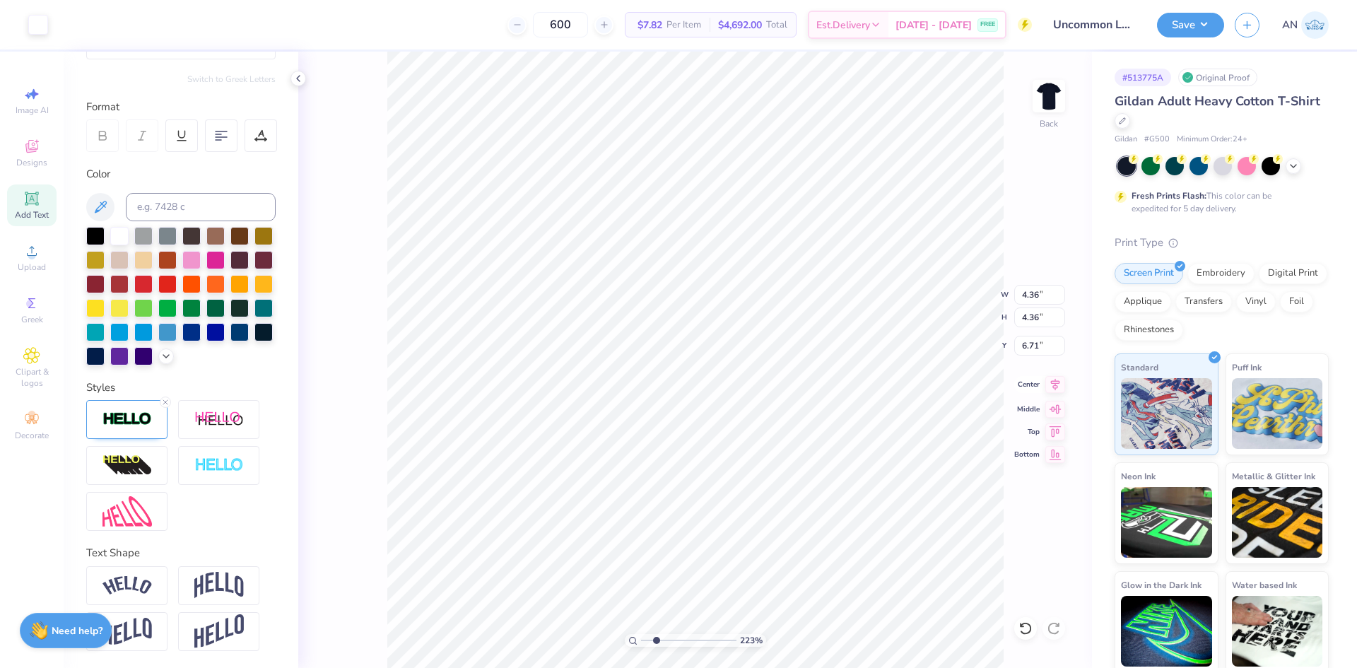
click at [1049, 385] on icon at bounding box center [1055, 384] width 20 height 17
click at [603, 504] on li "Group" at bounding box center [582, 513] width 111 height 28
click at [762, 416] on li "Group" at bounding box center [774, 425] width 111 height 28
click at [811, 423] on li "Group" at bounding box center [839, 428] width 111 height 28
click at [1199, 19] on button "Save" at bounding box center [1190, 23] width 67 height 25
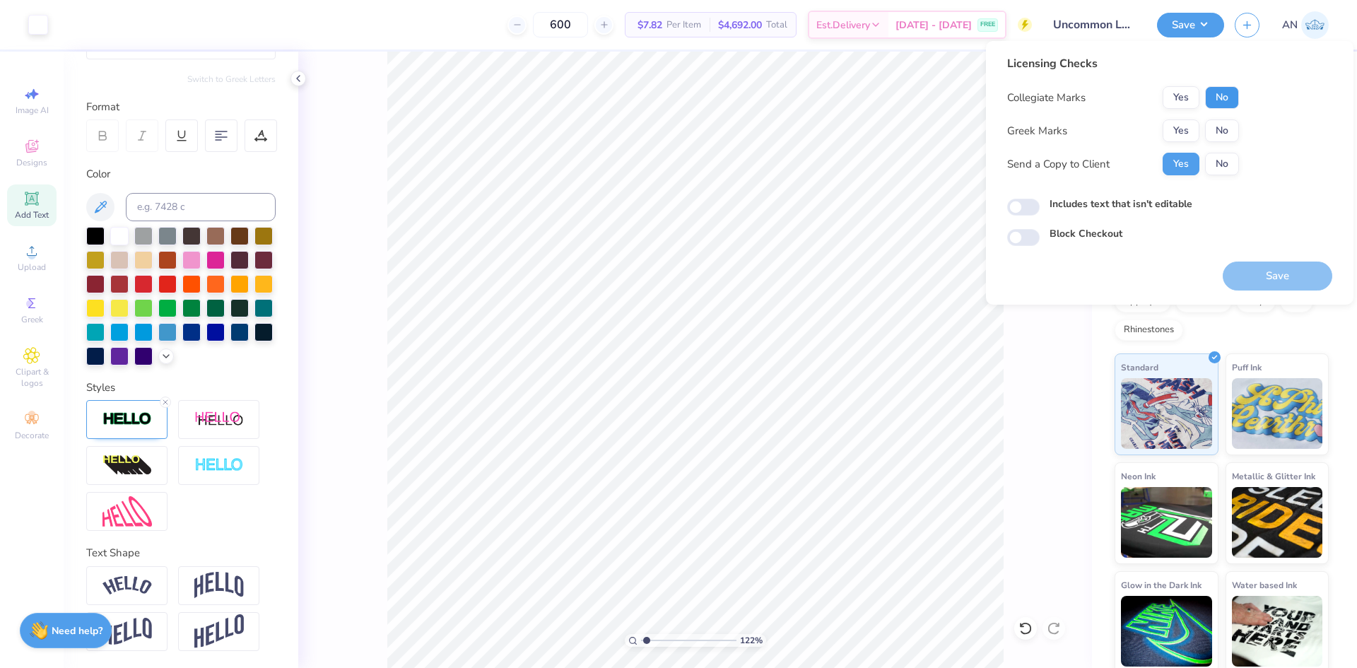
click at [1219, 91] on button "No" at bounding box center [1222, 97] width 34 height 23
click at [1218, 129] on button "No" at bounding box center [1222, 130] width 34 height 23
click at [1264, 276] on button "Save" at bounding box center [1277, 275] width 110 height 29
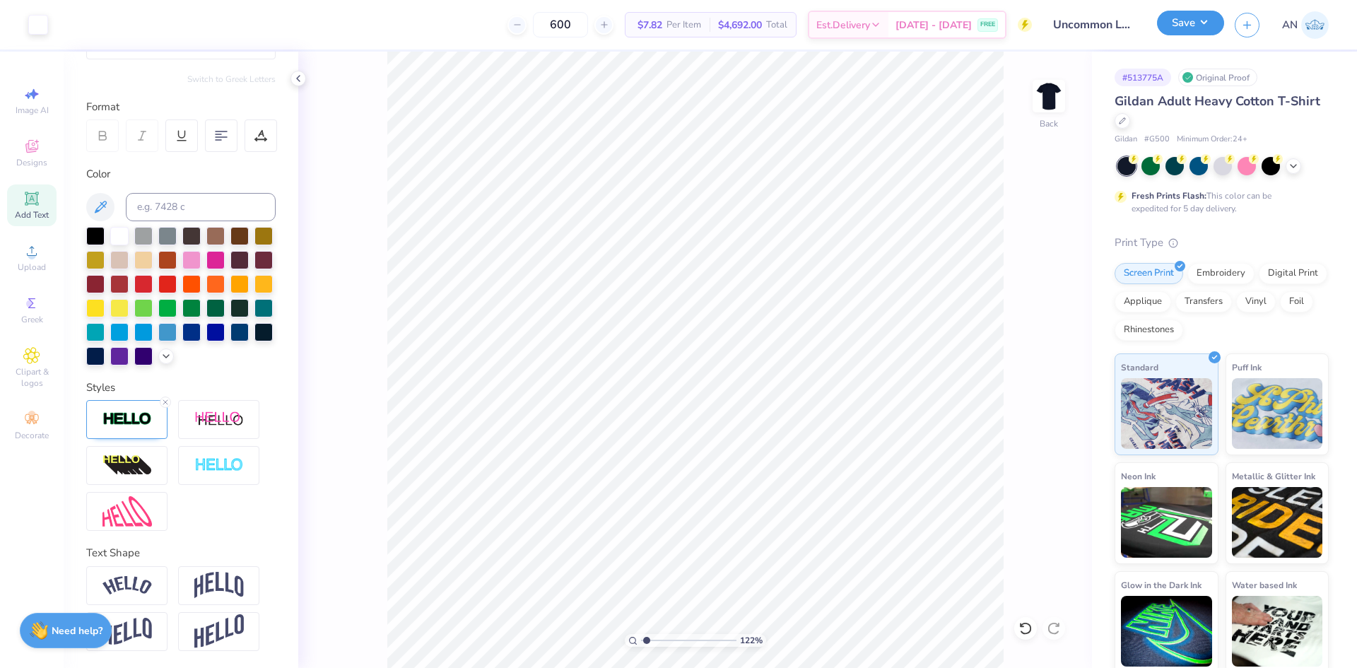
click at [1206, 26] on button "Save" at bounding box center [1190, 23] width 67 height 25
